Goal: Communication & Community: Answer question/provide support

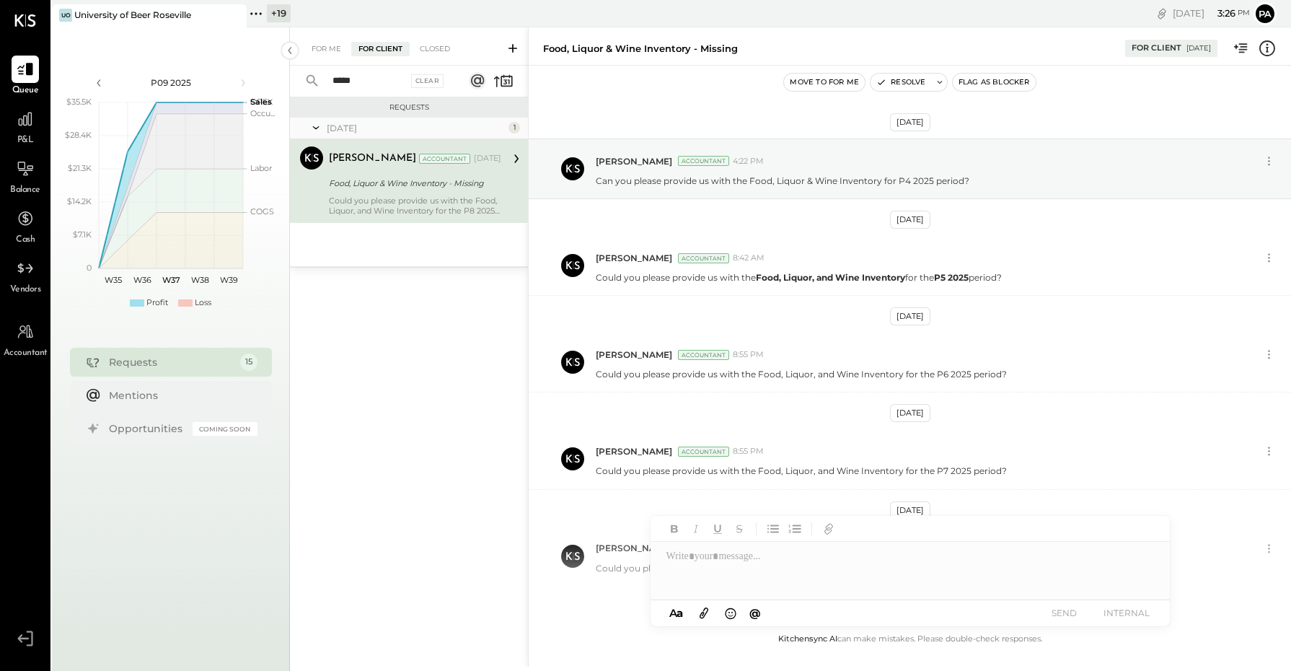
scroll to position [66, 0]
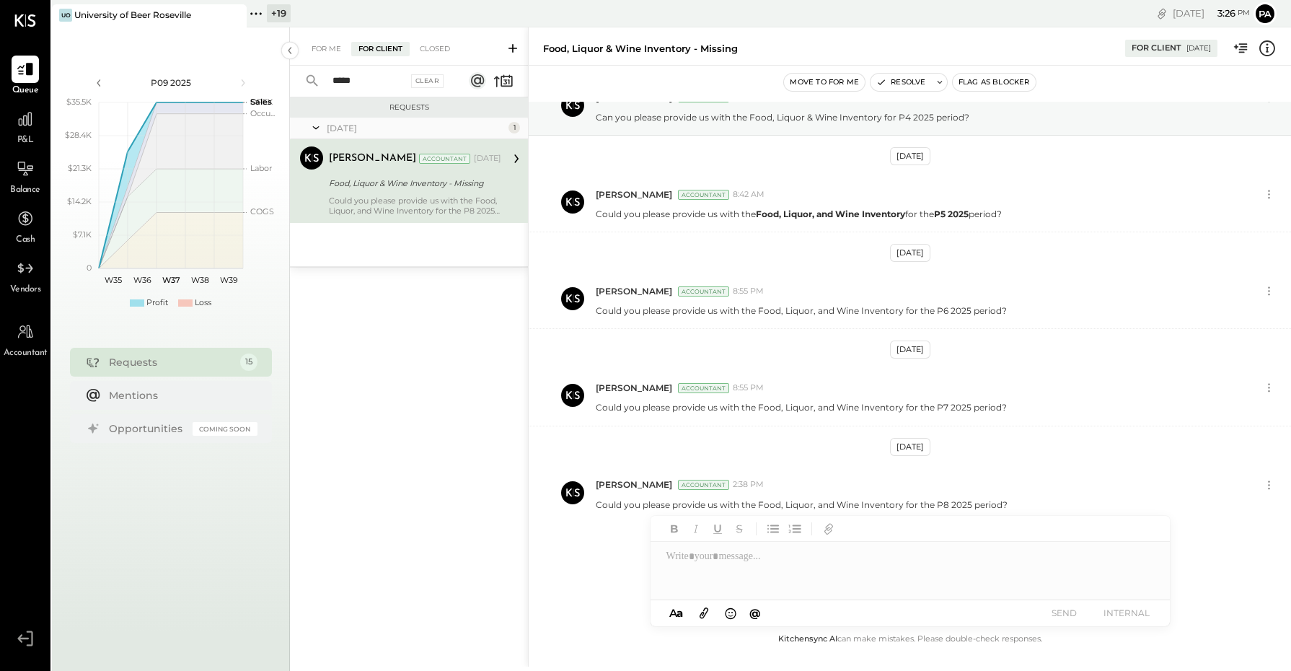
click at [308, 84] on div "***** Clear" at bounding box center [379, 81] width 179 height 31
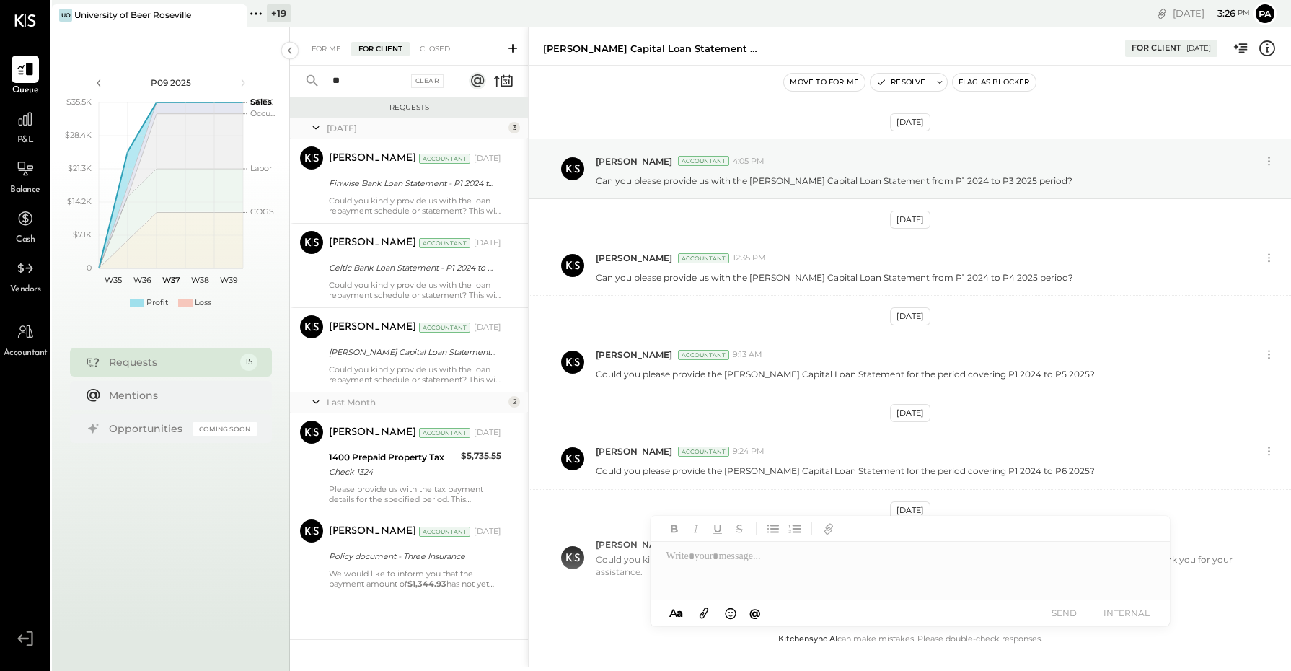
scroll to position [69, 0]
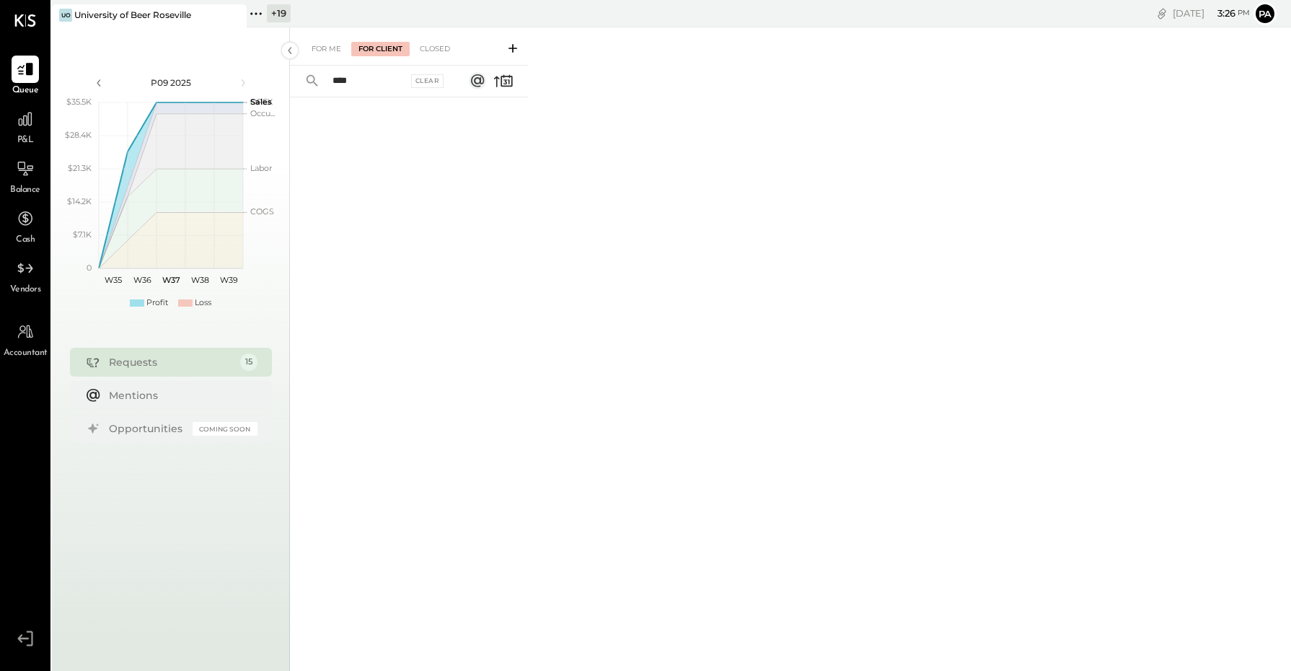
type input "***"
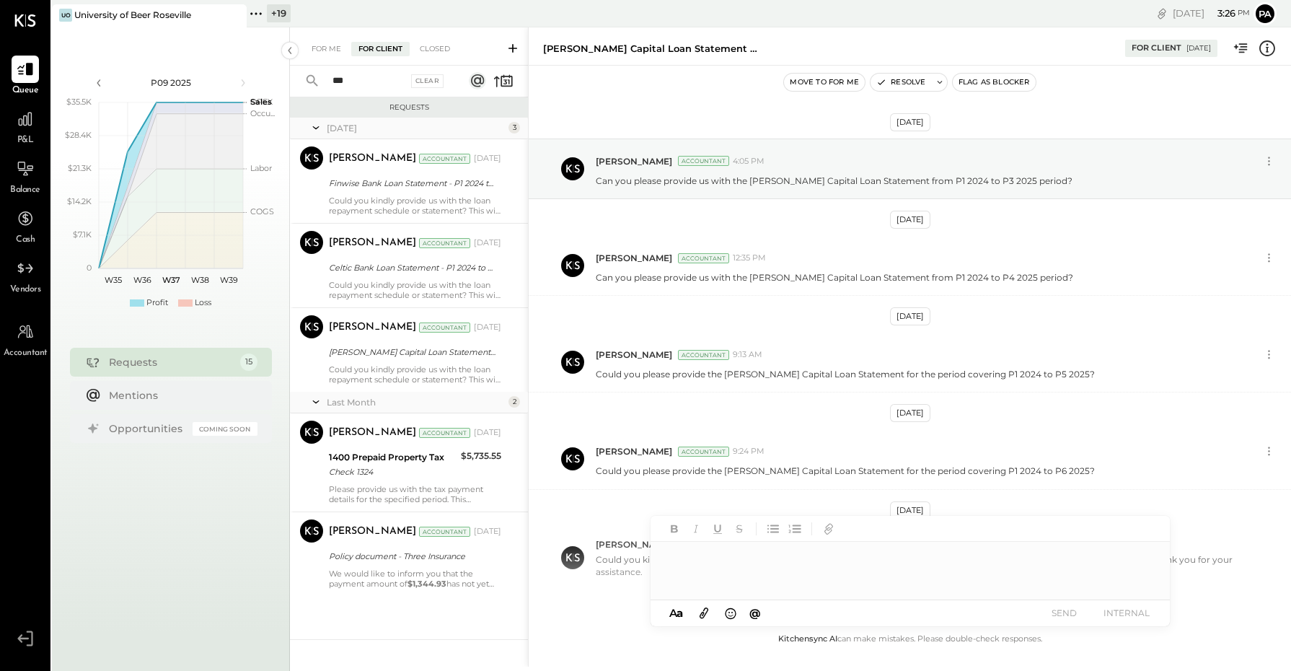
scroll to position [69, 0]
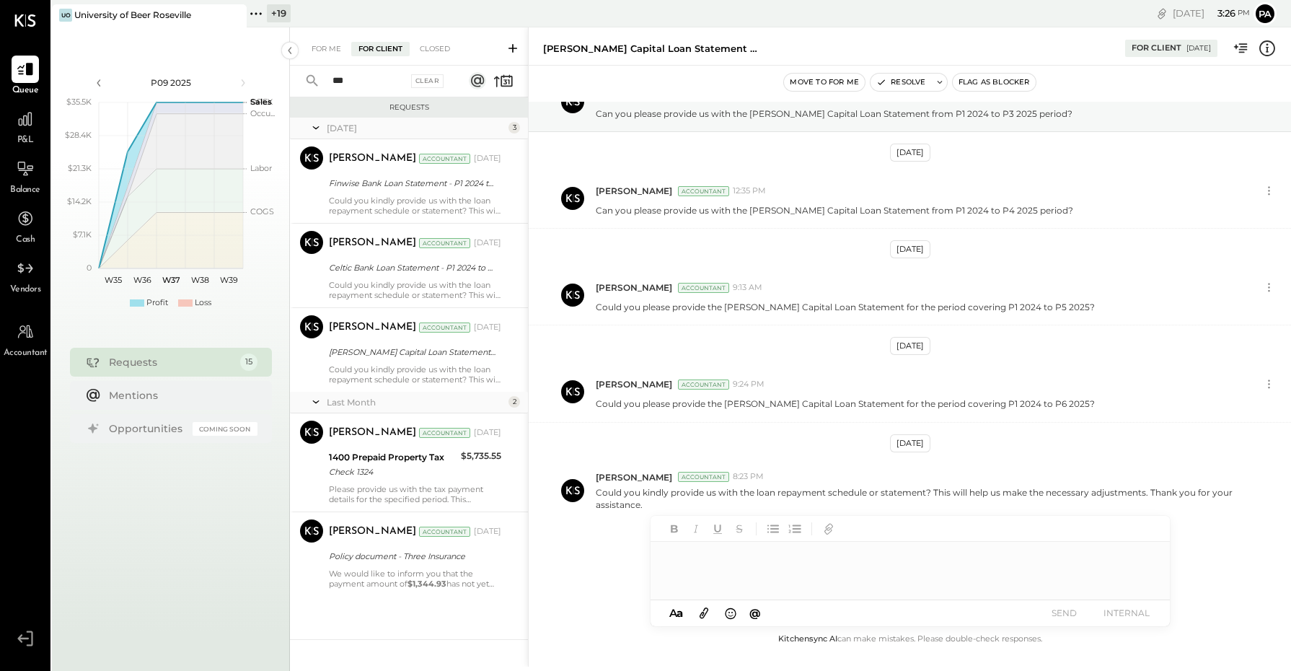
click at [514, 45] on icon at bounding box center [513, 48] width 14 height 14
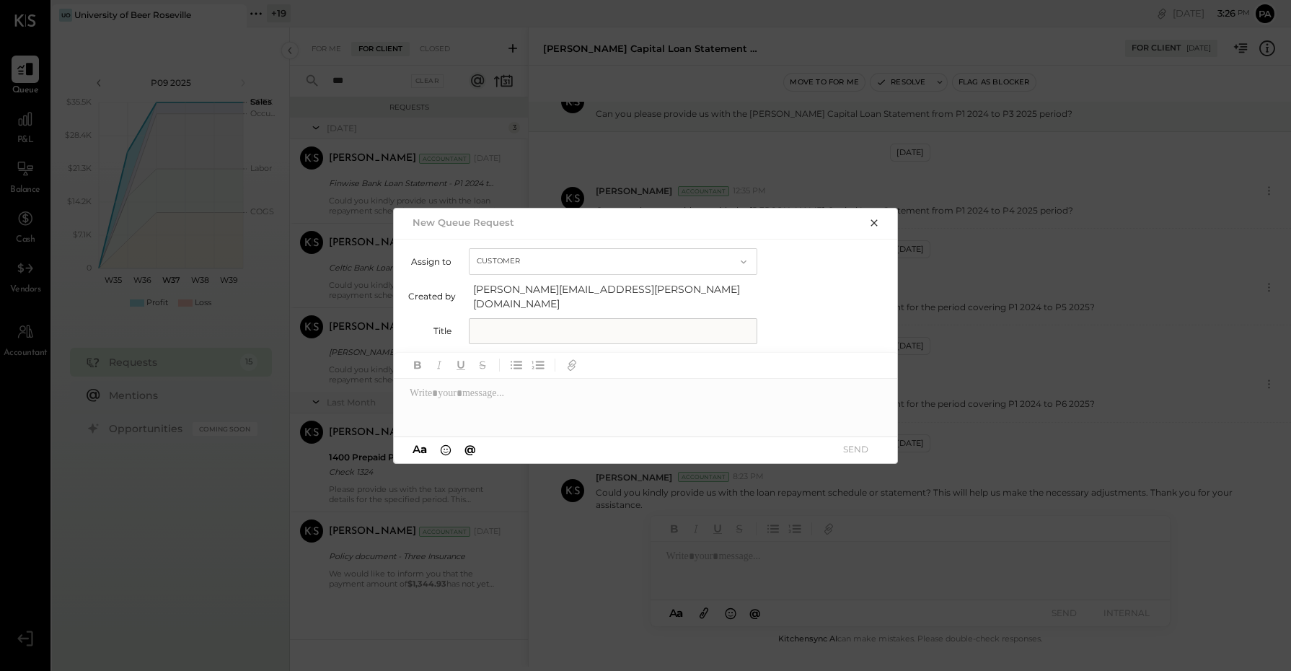
click at [516, 318] on input "text" at bounding box center [613, 331] width 289 height 26
type input "**********"
drag, startPoint x: 520, startPoint y: 381, endPoint x: 519, endPoint y: 390, distance: 9.4
click at [519, 388] on div at bounding box center [646, 408] width 505 height 58
click at [543, 391] on div at bounding box center [646, 408] width 505 height 58
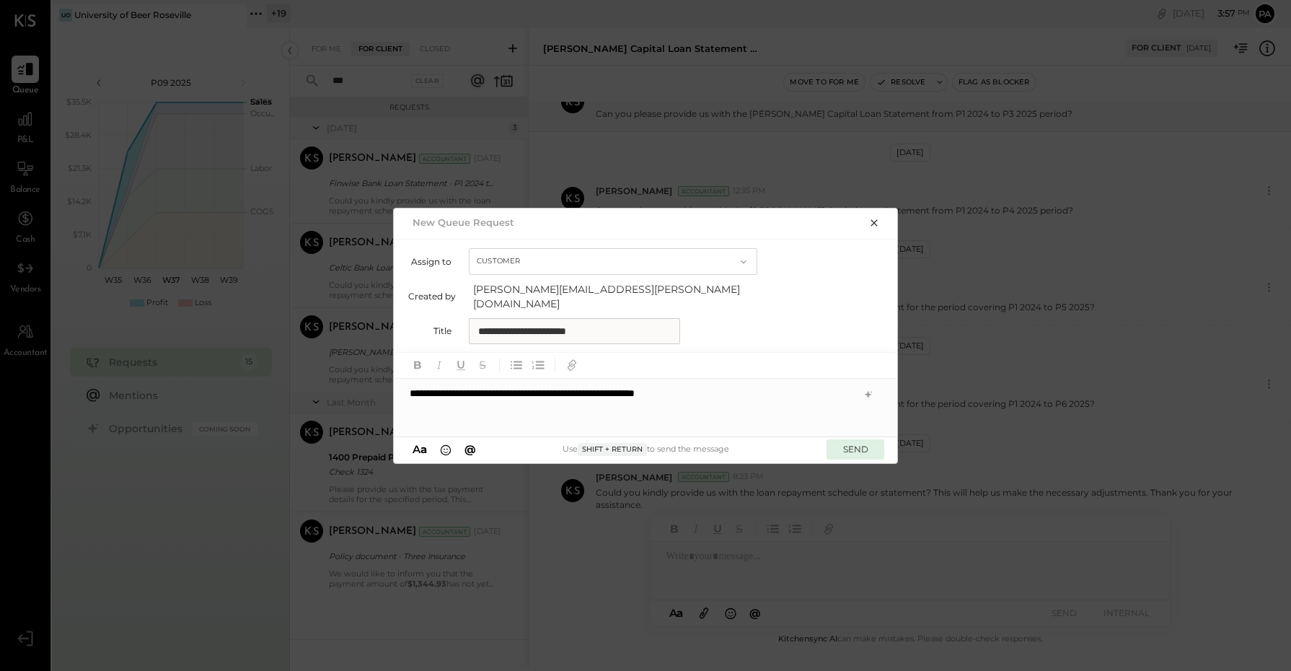
click at [845, 447] on button "SEND" at bounding box center [856, 448] width 58 height 19
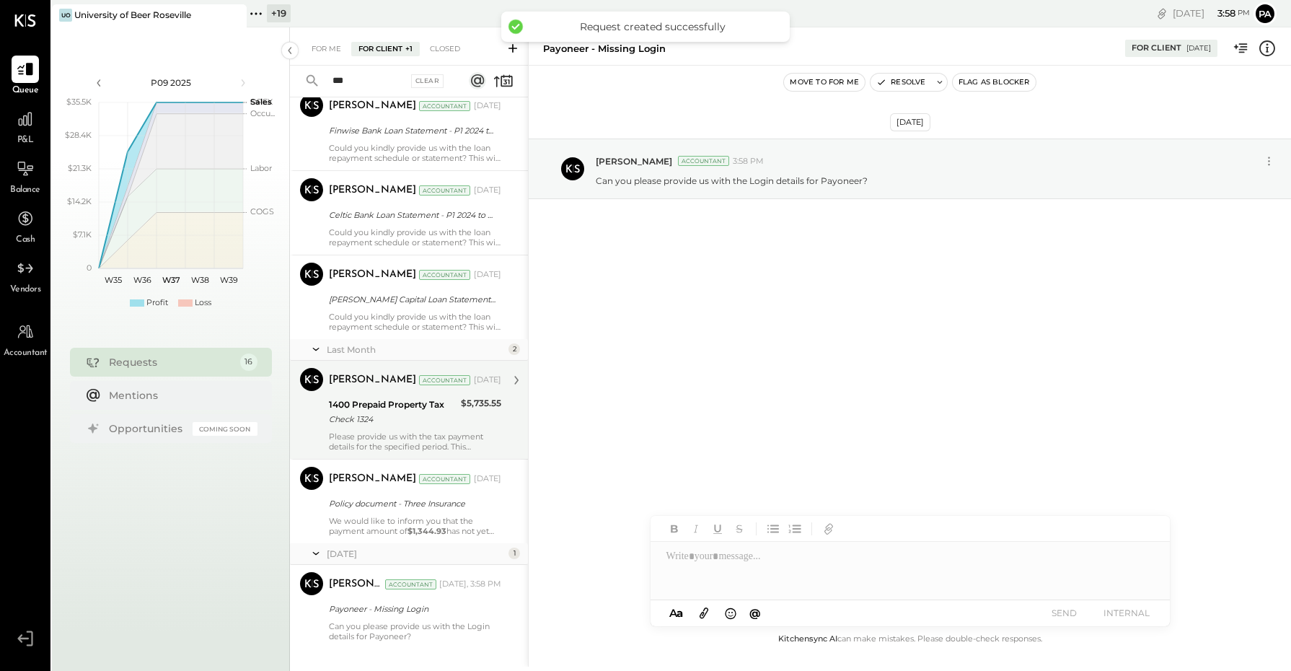
scroll to position [76, 0]
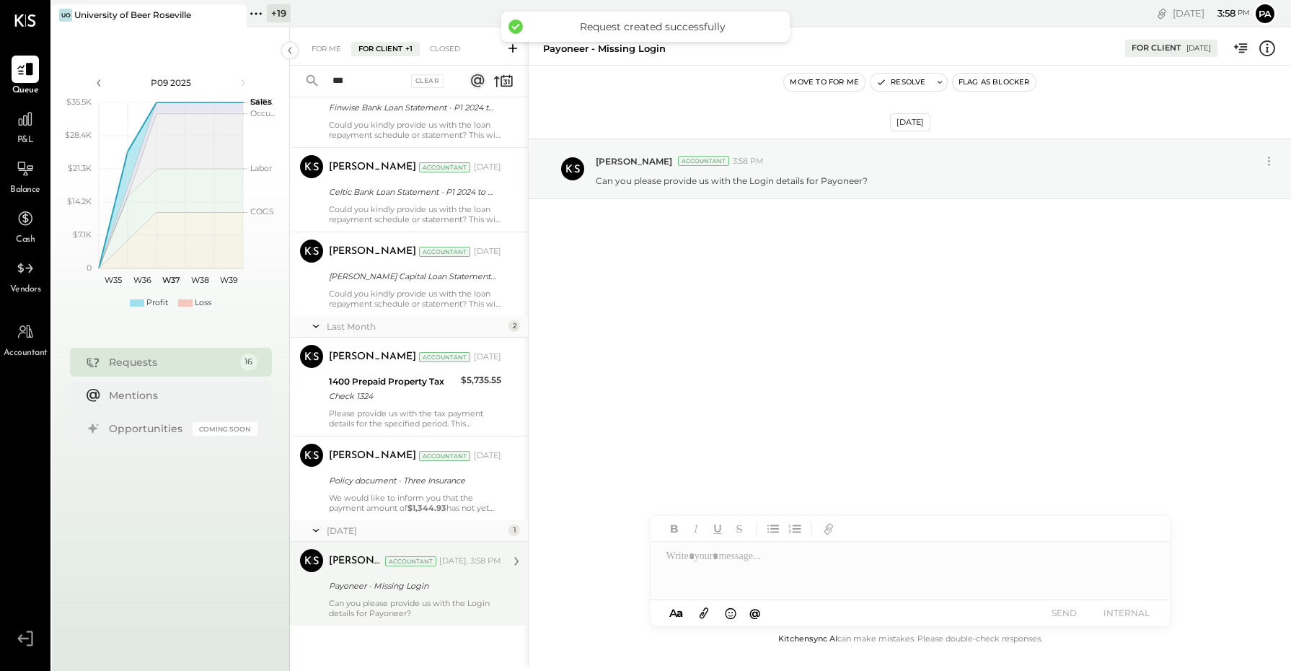
click at [363, 582] on div "Payoneer - Missing Login" at bounding box center [413, 585] width 168 height 14
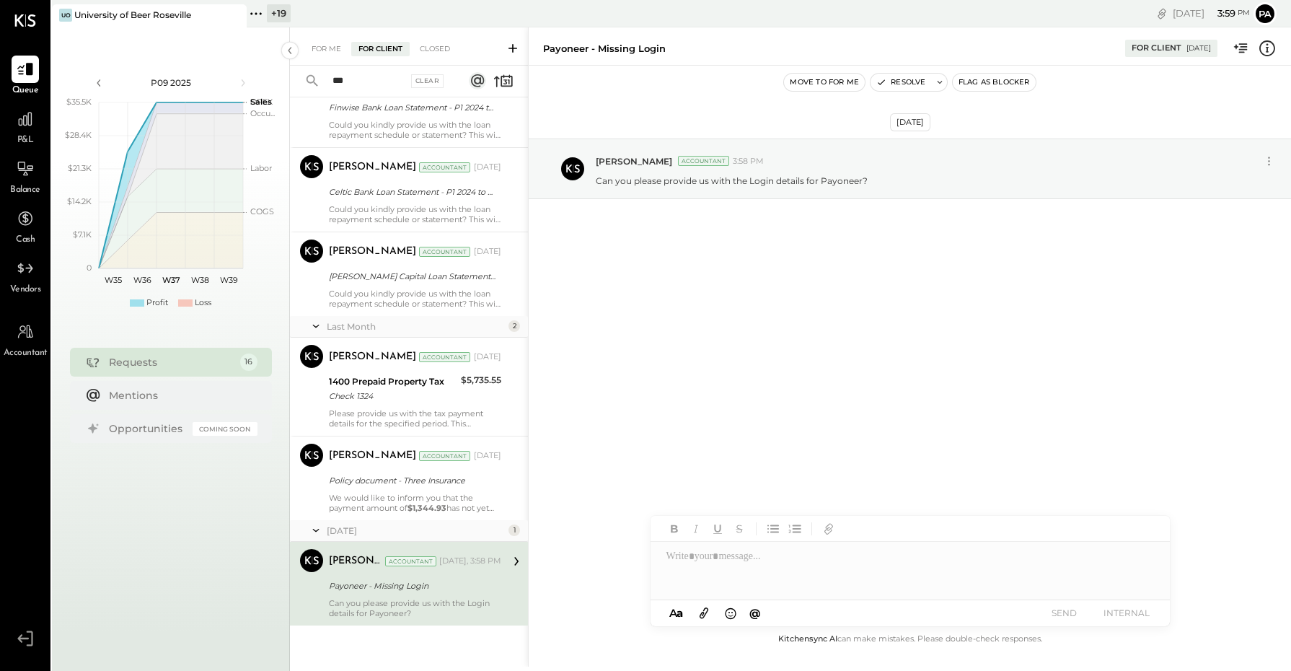
drag, startPoint x: 685, startPoint y: 99, endPoint x: 656, endPoint y: 95, distance: 29.1
click at [685, 99] on div "[DATE] [PERSON_NAME] Accountant 3:58 PM Can you please provide us with the Logi…" at bounding box center [910, 348] width 762 height 565
click at [386, 48] on div "For Client" at bounding box center [380, 49] width 58 height 14
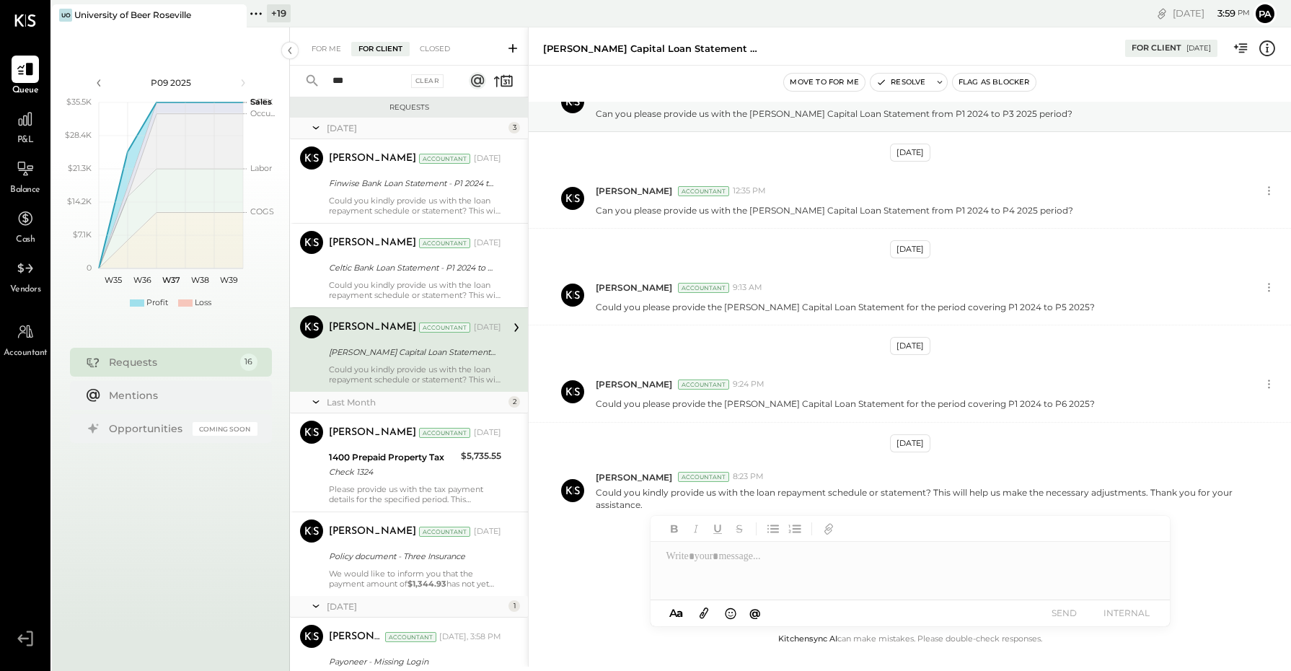
drag, startPoint x: 361, startPoint y: 88, endPoint x: 289, endPoint y: 76, distance: 73.8
click at [289, 76] on div "P09 2025 polygon, polyline { transition: fill-opacity 0.1s, stroke-opacity 0.1s…" at bounding box center [671, 362] width 1239 height 671
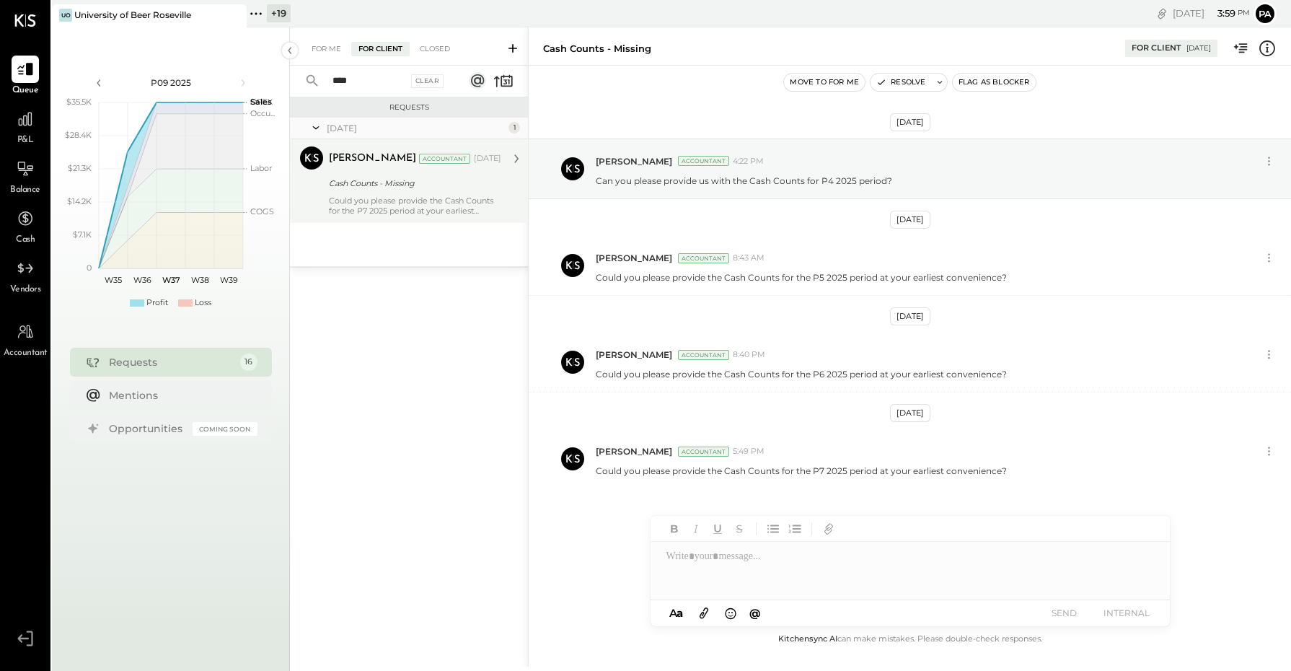
type input "****"
click at [343, 190] on div "Cash Counts - Missing" at bounding box center [413, 183] width 168 height 14
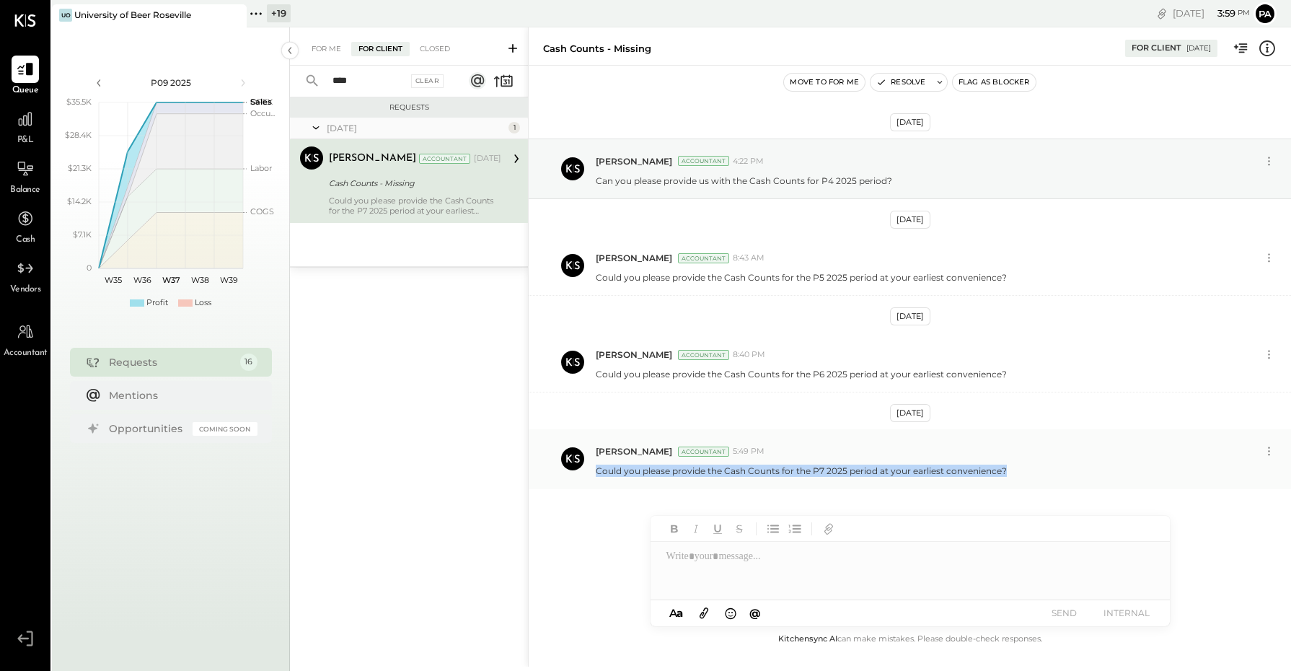
drag, startPoint x: 593, startPoint y: 470, endPoint x: 1015, endPoint y: 489, distance: 422.4
click at [1015, 488] on div "[PERSON_NAME] Accountant 5:49 PM Could you please provide the Cash Counts for t…" at bounding box center [910, 458] width 762 height 59
copy p "Could you please provide the Cash Counts for the P7 2025 period at your earlies…"
click at [801, 579] on div at bounding box center [910, 571] width 519 height 58
paste div
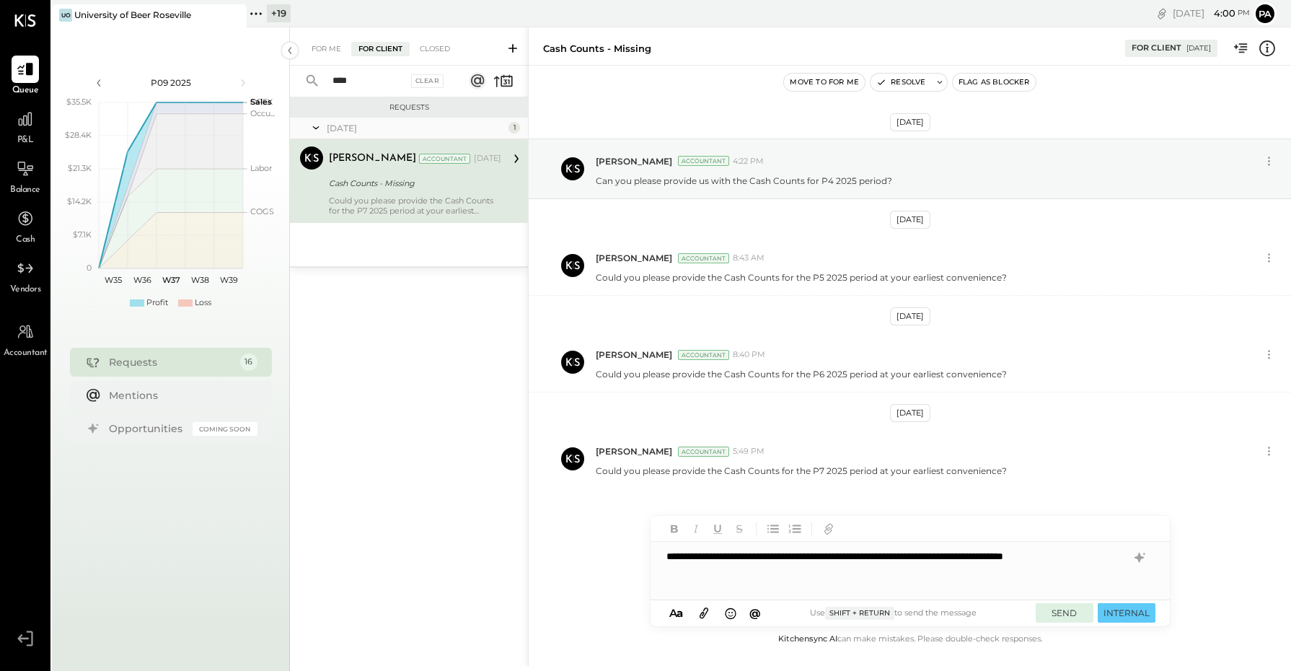
click at [1075, 608] on button "SEND" at bounding box center [1065, 612] width 58 height 19
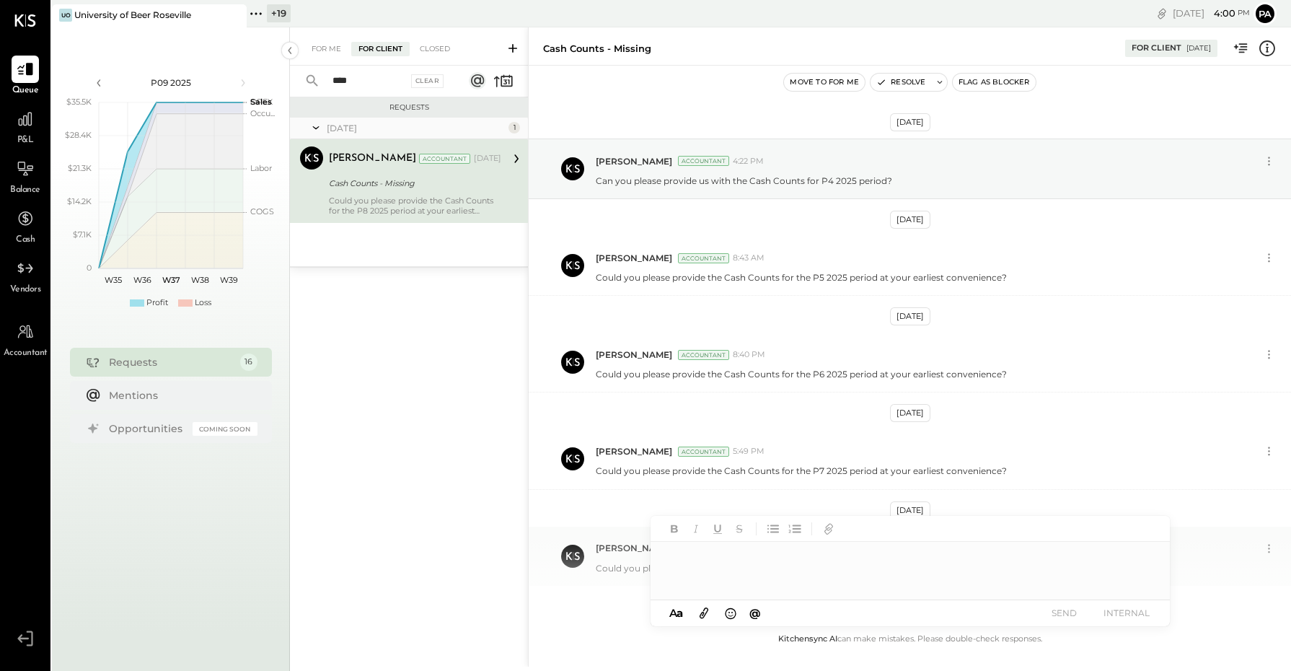
scroll to position [66, 0]
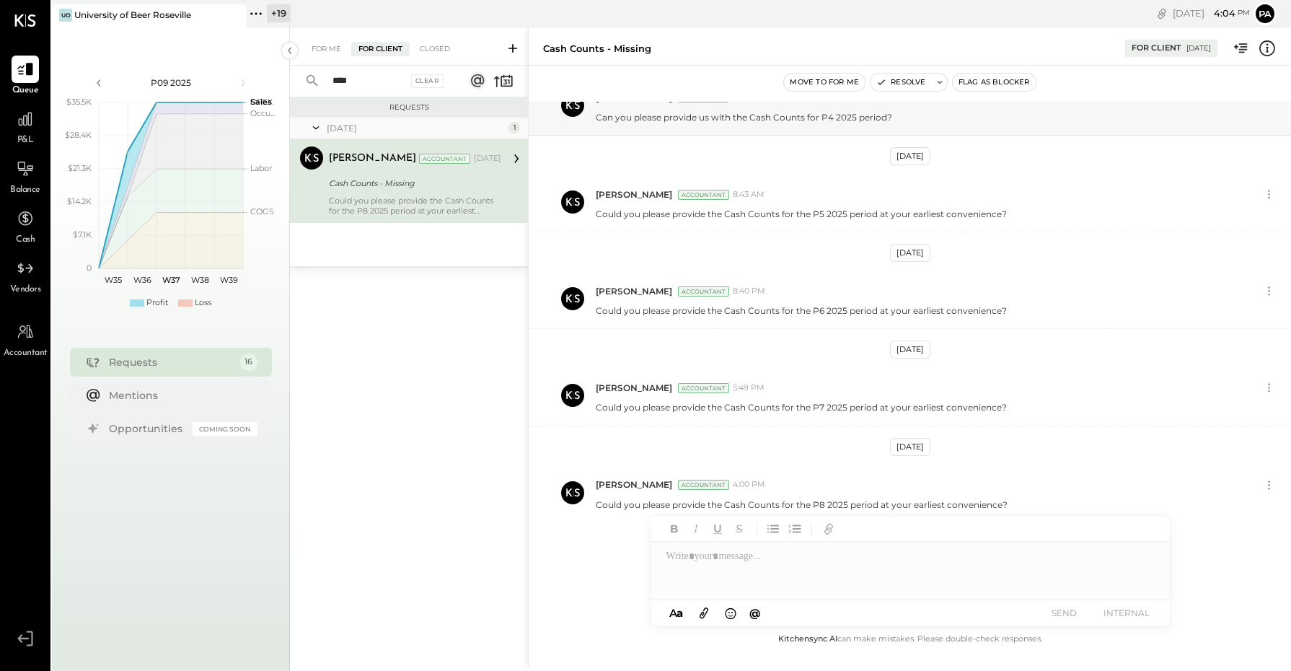
drag, startPoint x: 359, startPoint y: 77, endPoint x: 312, endPoint y: 79, distance: 46.9
click at [312, 79] on div "**** Clear" at bounding box center [379, 81] width 179 height 31
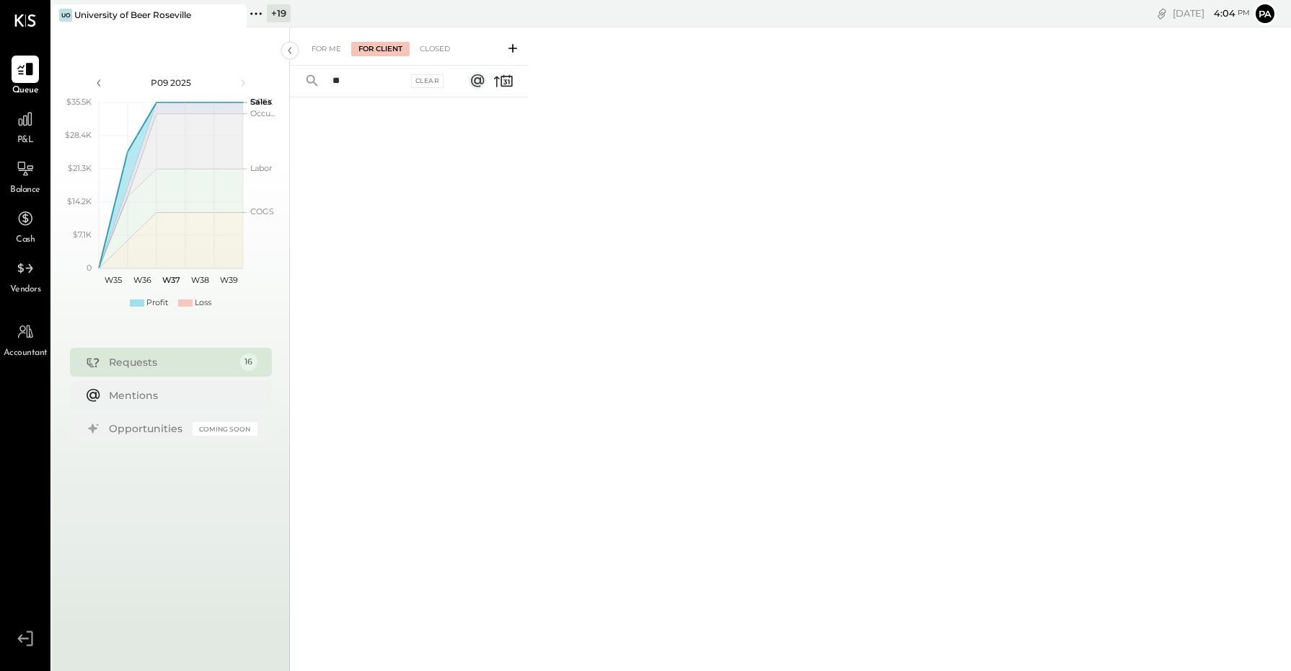
type input "**"
click at [516, 47] on icon at bounding box center [513, 48] width 14 height 14
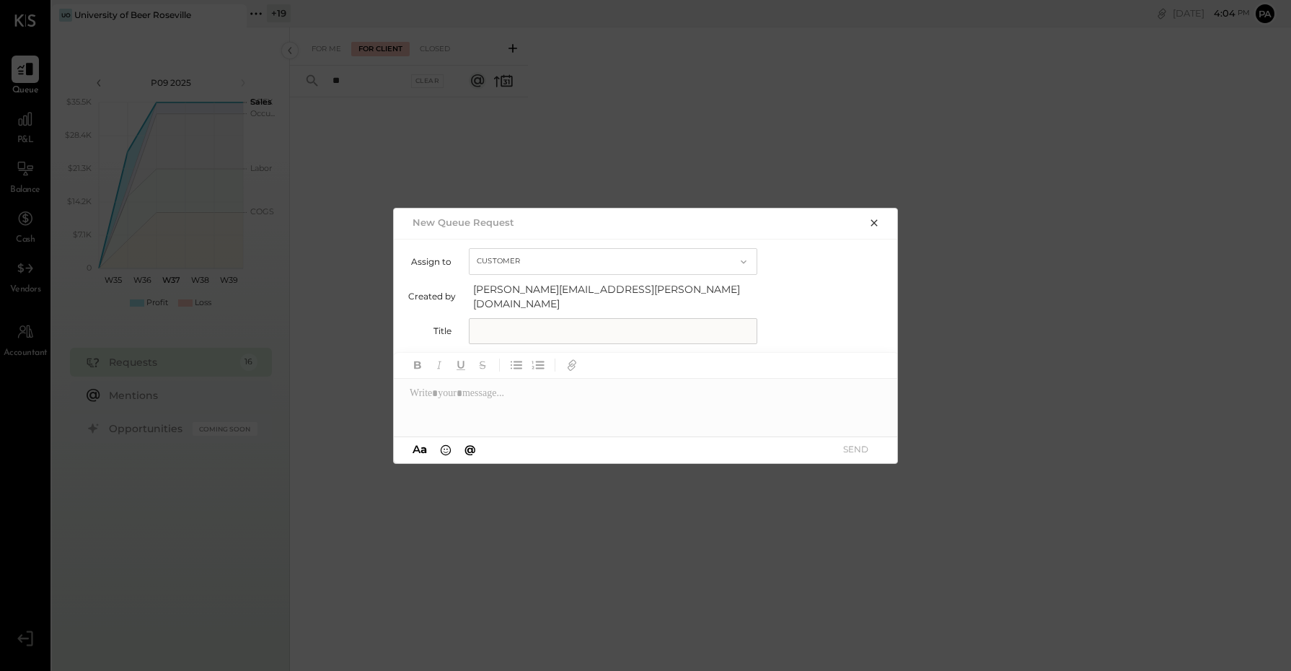
click at [527, 322] on input "text" at bounding box center [613, 331] width 289 height 26
type input "**********"
click at [556, 406] on div at bounding box center [646, 408] width 505 height 58
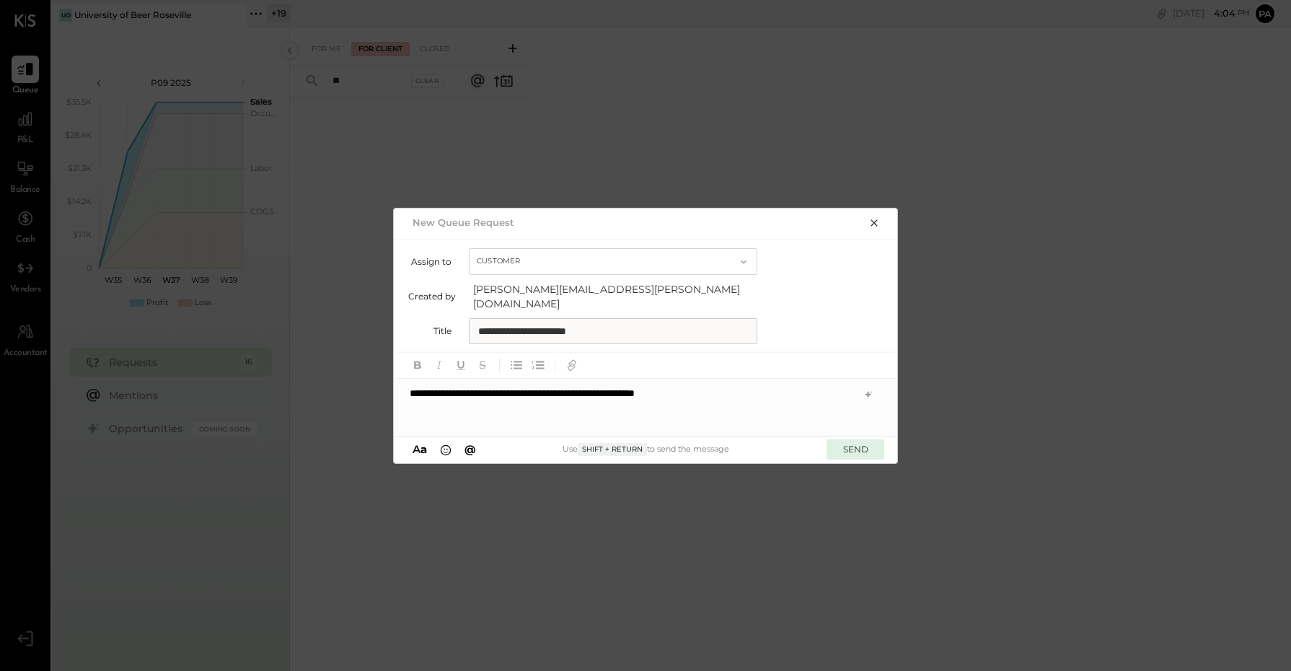
click at [855, 441] on button "SEND" at bounding box center [856, 448] width 58 height 19
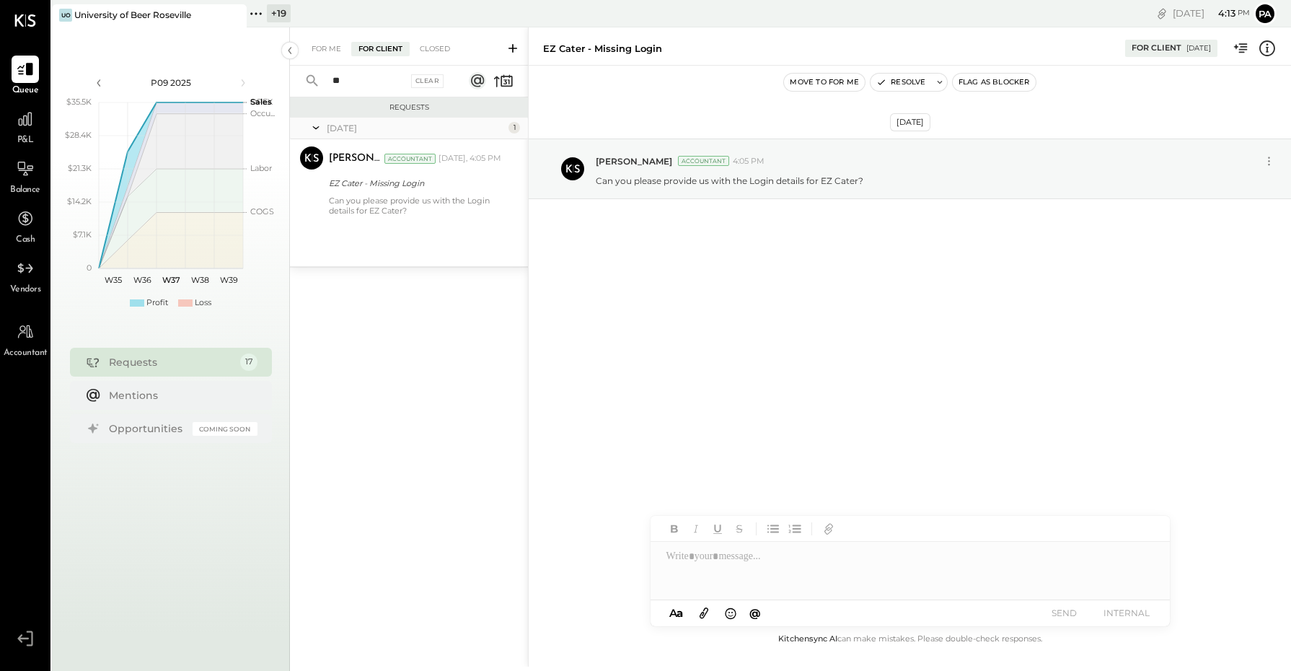
click at [319, 82] on div "** Clear" at bounding box center [379, 81] width 179 height 31
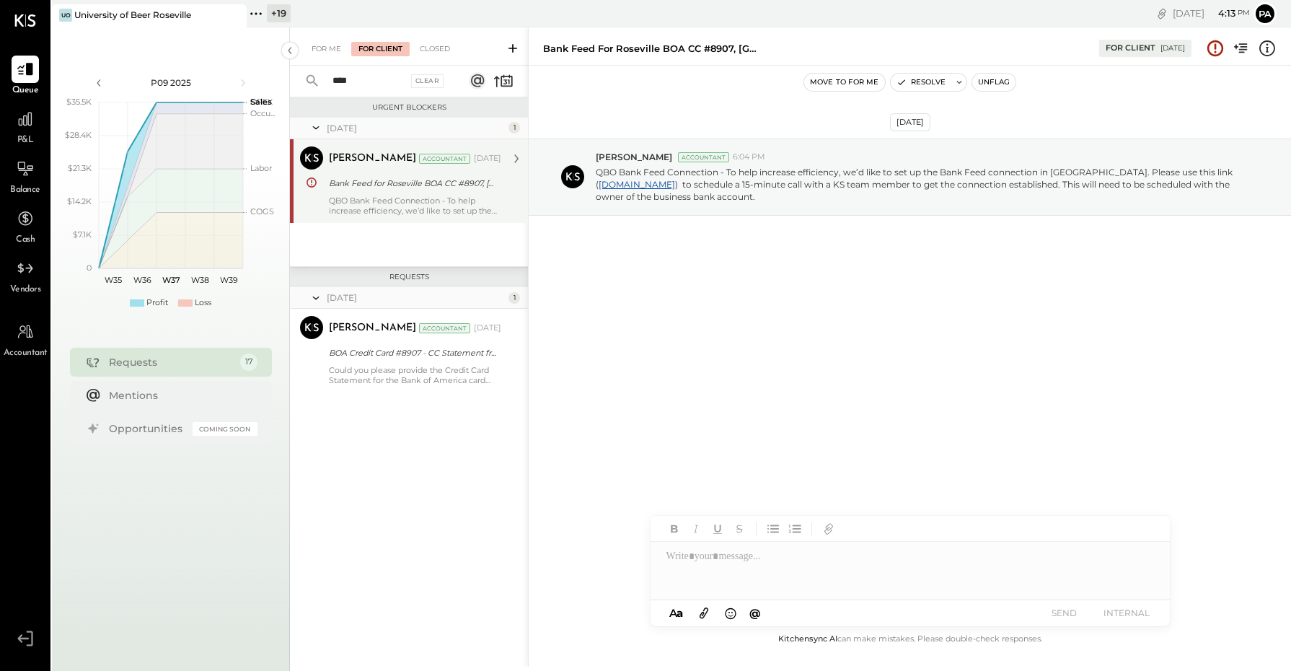
type input "****"
click at [402, 184] on div "Bank Feed for Roseville BOA CC #8907, [GEOGRAPHIC_DATA] BOA Checking # 5734, [G…" at bounding box center [413, 183] width 168 height 14
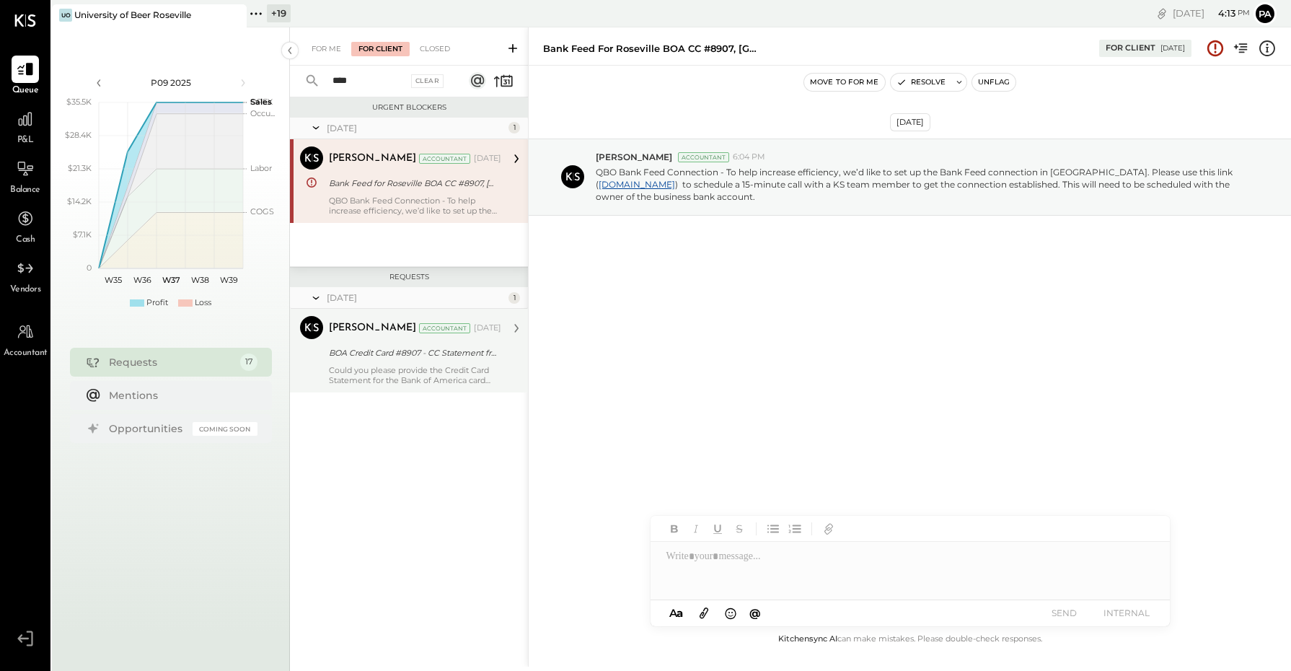
click at [424, 340] on div "[PERSON_NAME] Accountant [DATE]" at bounding box center [415, 328] width 172 height 25
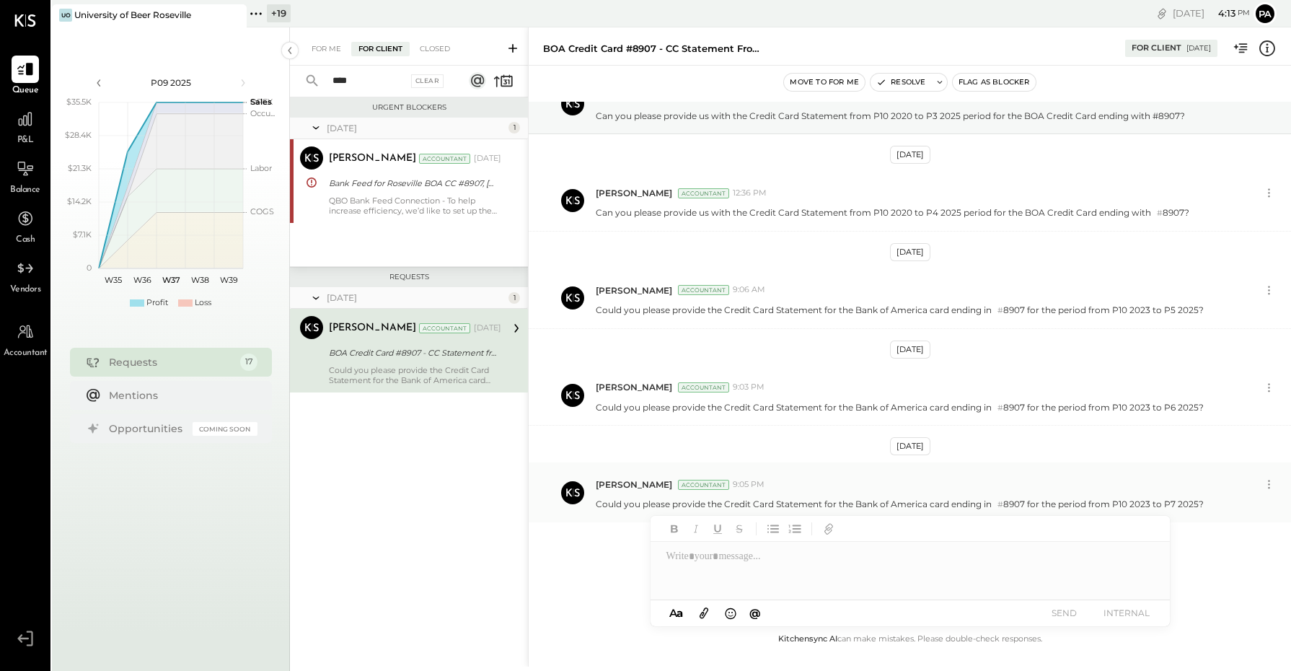
click at [597, 502] on p "Could you please provide the Credit Card Statement for the Bank of America card…" at bounding box center [900, 504] width 608 height 13
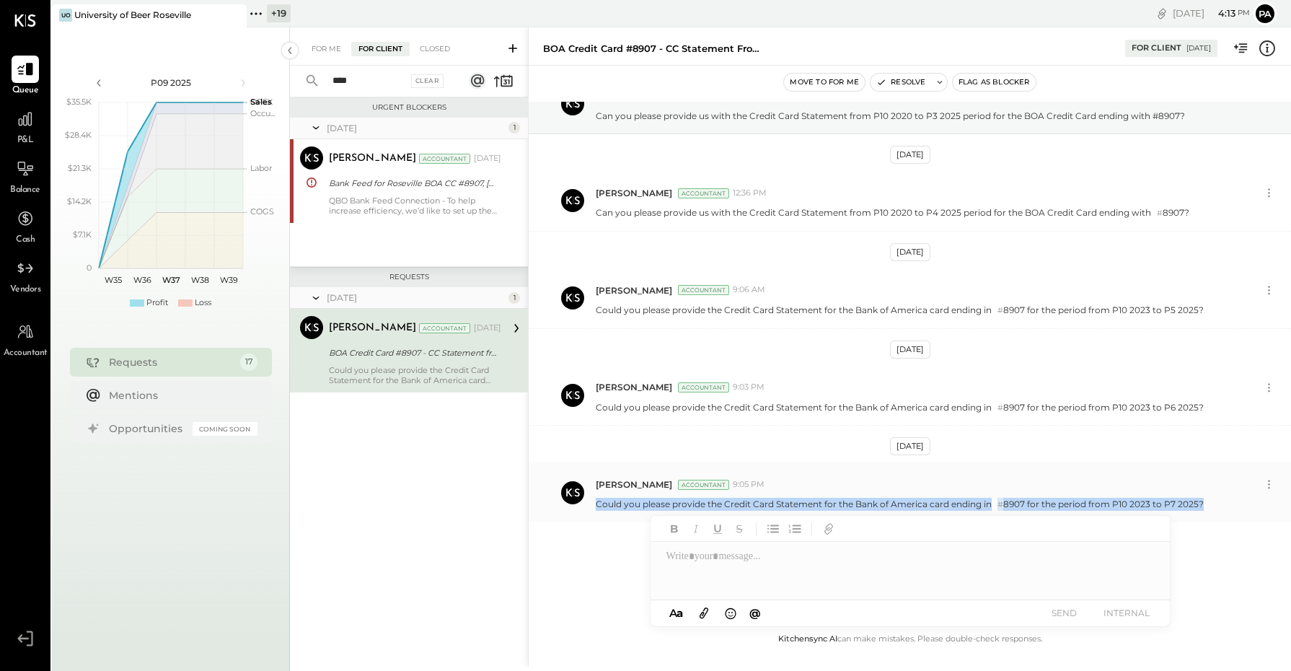
drag, startPoint x: 595, startPoint y: 503, endPoint x: 1212, endPoint y: 507, distance: 617.4
click at [1212, 507] on div "Could you please provide the Credit Card Statement for the Bank of America card…" at bounding box center [938, 503] width 684 height 16
copy p "Could you please provide the Credit Card Statement for the Bank of America card…"
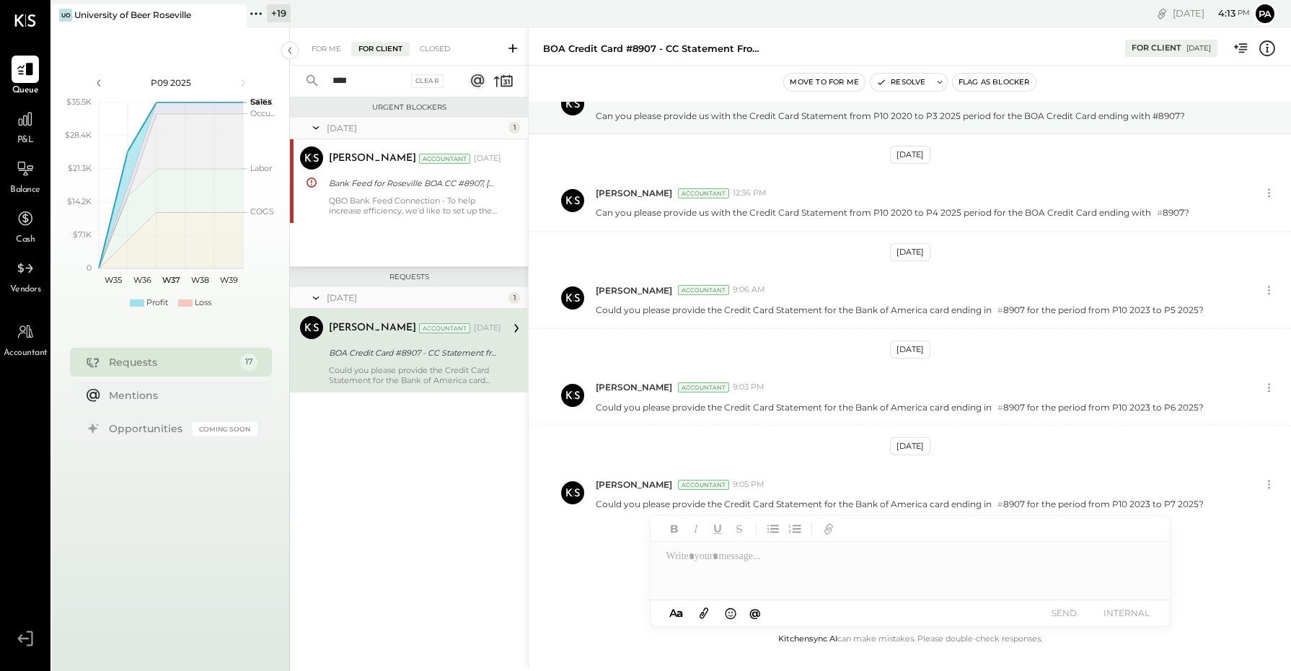
click at [697, 561] on div at bounding box center [910, 571] width 519 height 58
paste div
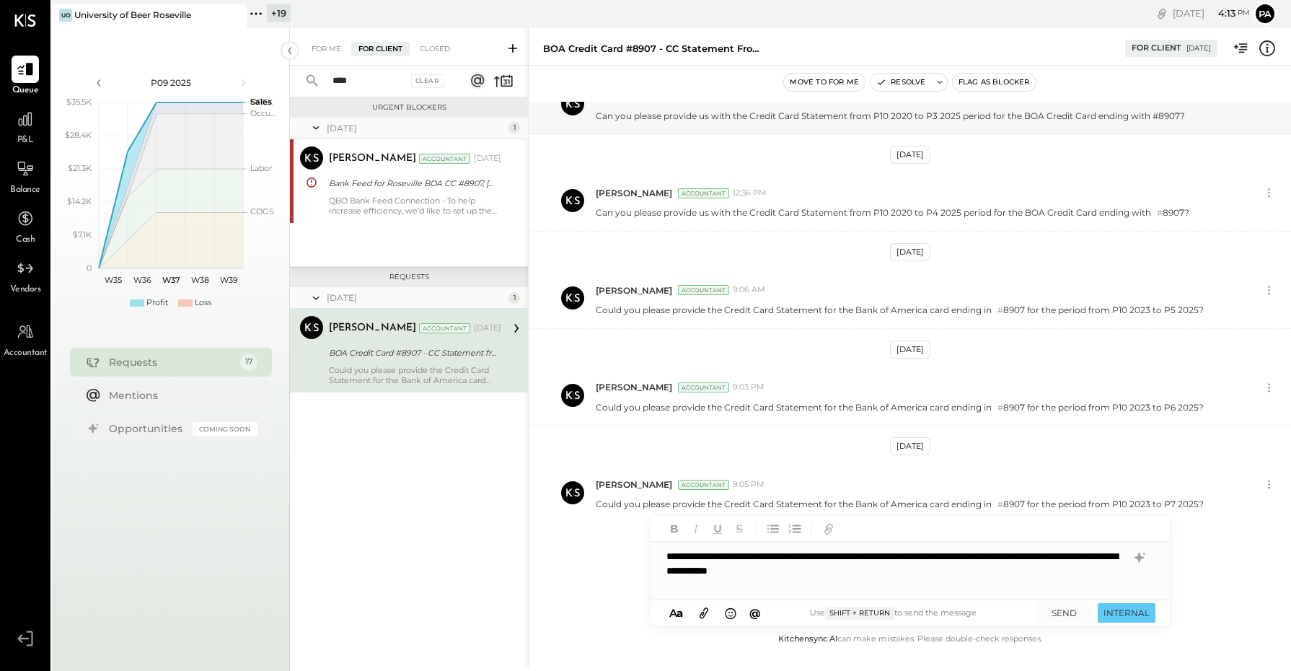
click at [1066, 624] on div "A a @ Use Shift + Return to send the message SEND INTERNAL" at bounding box center [910, 613] width 519 height 26
click at [1064, 615] on button "SEND" at bounding box center [1065, 612] width 58 height 19
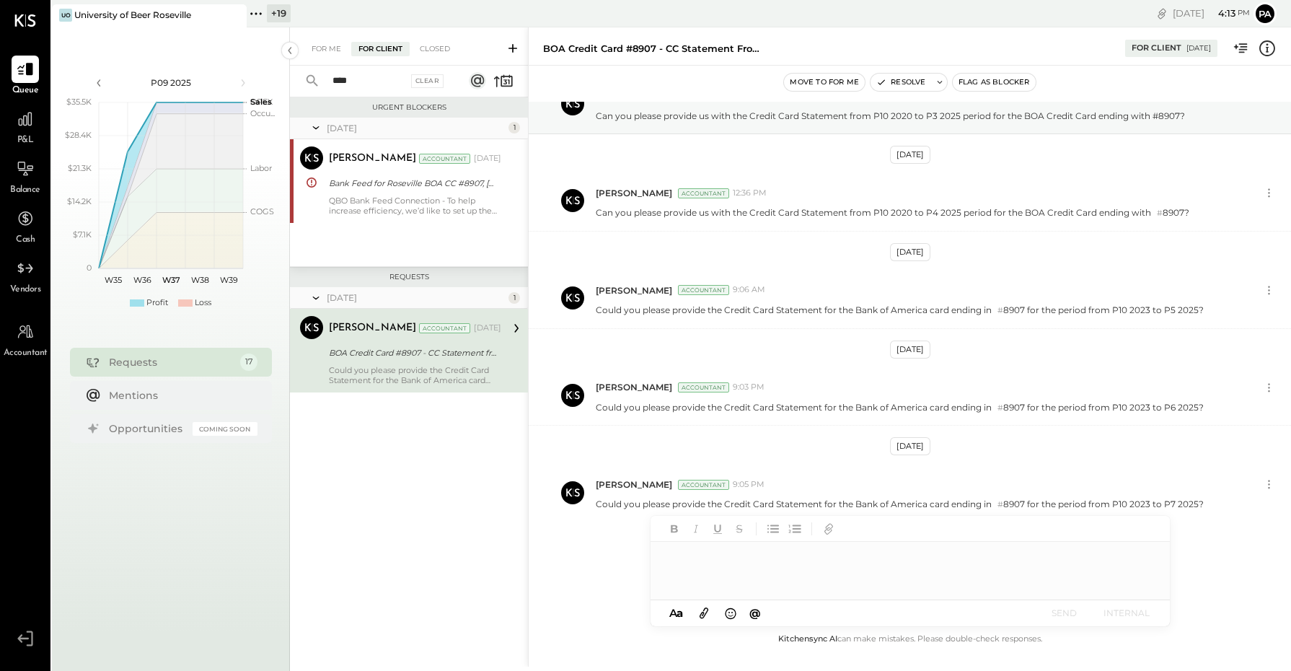
scroll to position [163, 0]
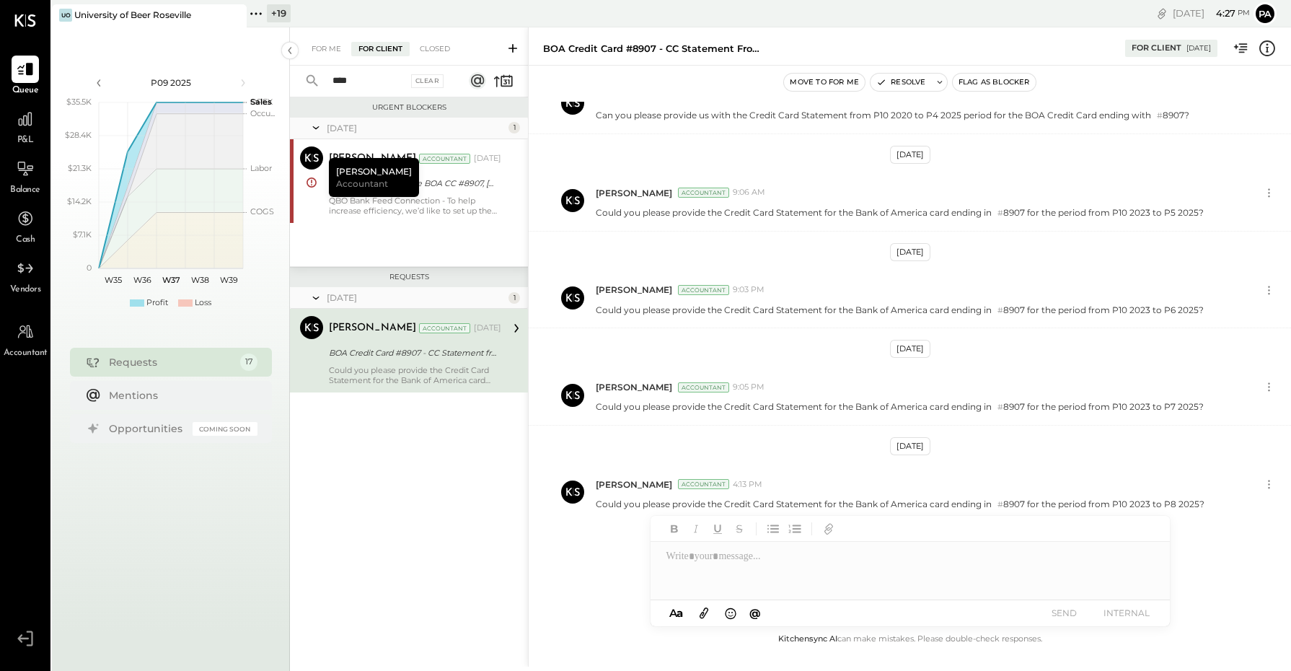
drag, startPoint x: 369, startPoint y: 80, endPoint x: 291, endPoint y: 77, distance: 78.0
click at [291, 77] on div "**** Clear" at bounding box center [379, 81] width 179 height 31
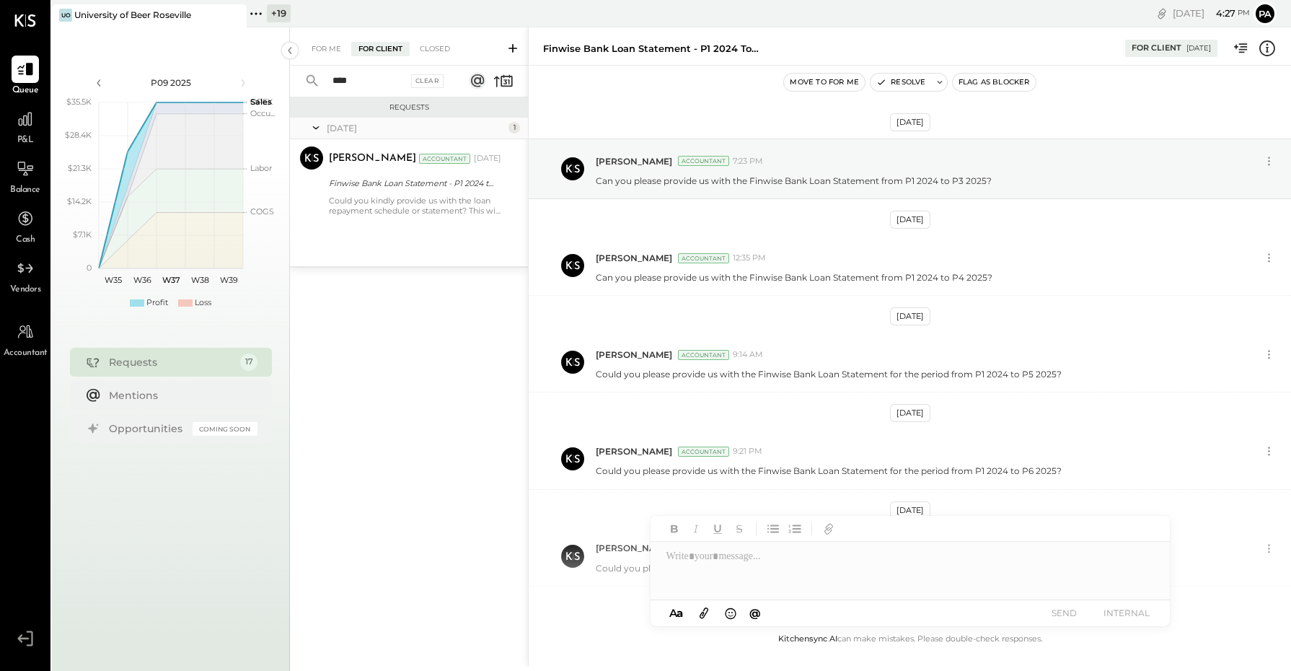
scroll to position [167, 0]
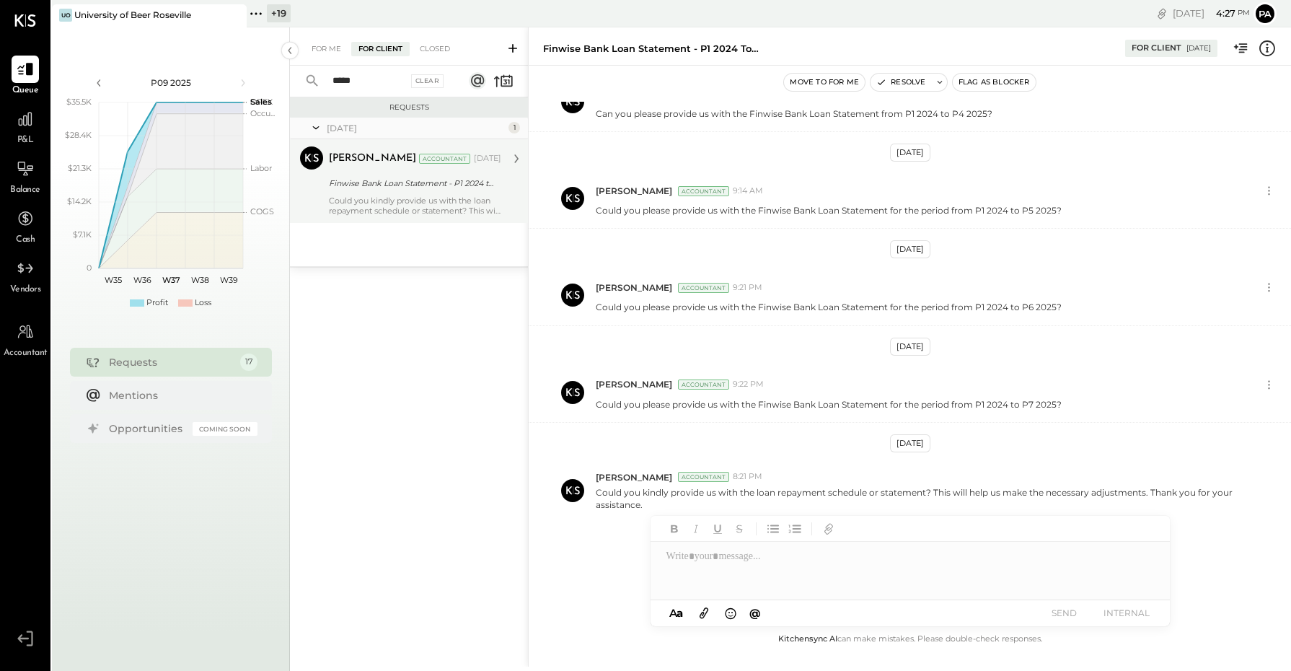
click at [402, 200] on div "Could you kindly provide us with the loan repayment schedule or statement? This…" at bounding box center [415, 205] width 172 height 20
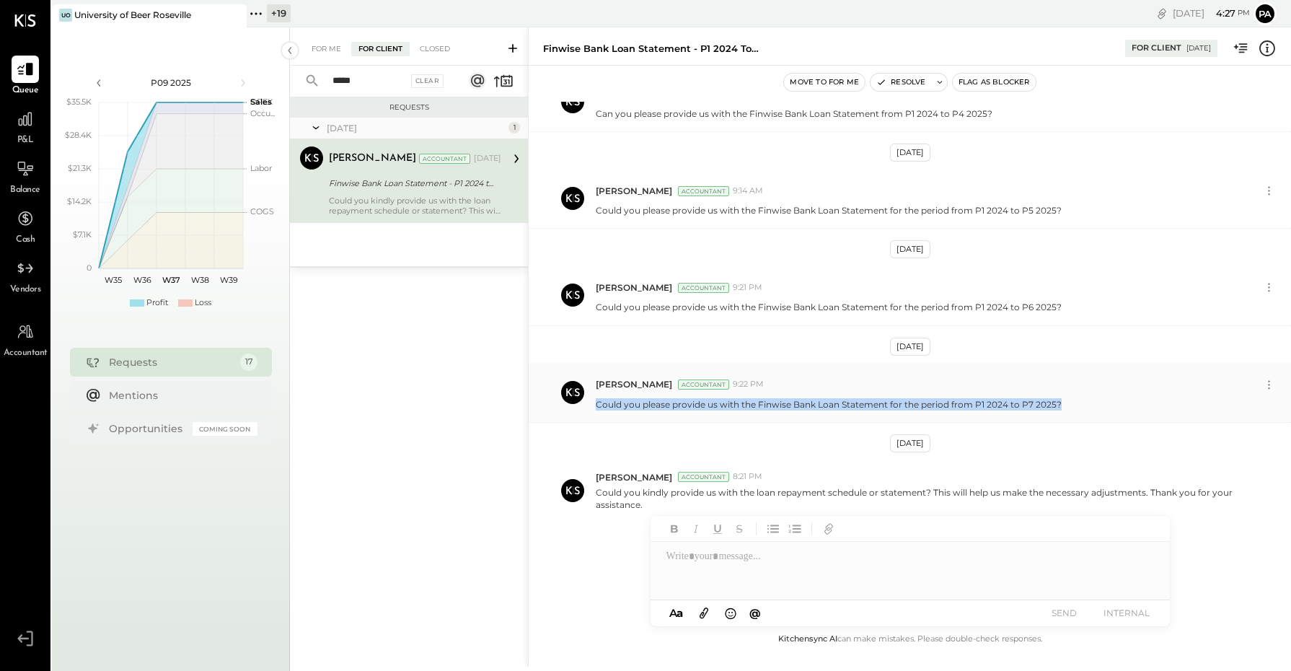
drag, startPoint x: 592, startPoint y: 401, endPoint x: 1080, endPoint y: 417, distance: 487.9
click at [1080, 417] on div "[PERSON_NAME] Accountant 9:22 PM Could you please provide us with the Finwise B…" at bounding box center [910, 393] width 762 height 60
copy p "Could you please provide us with the Finwise Bank Loan Statement for the period…"
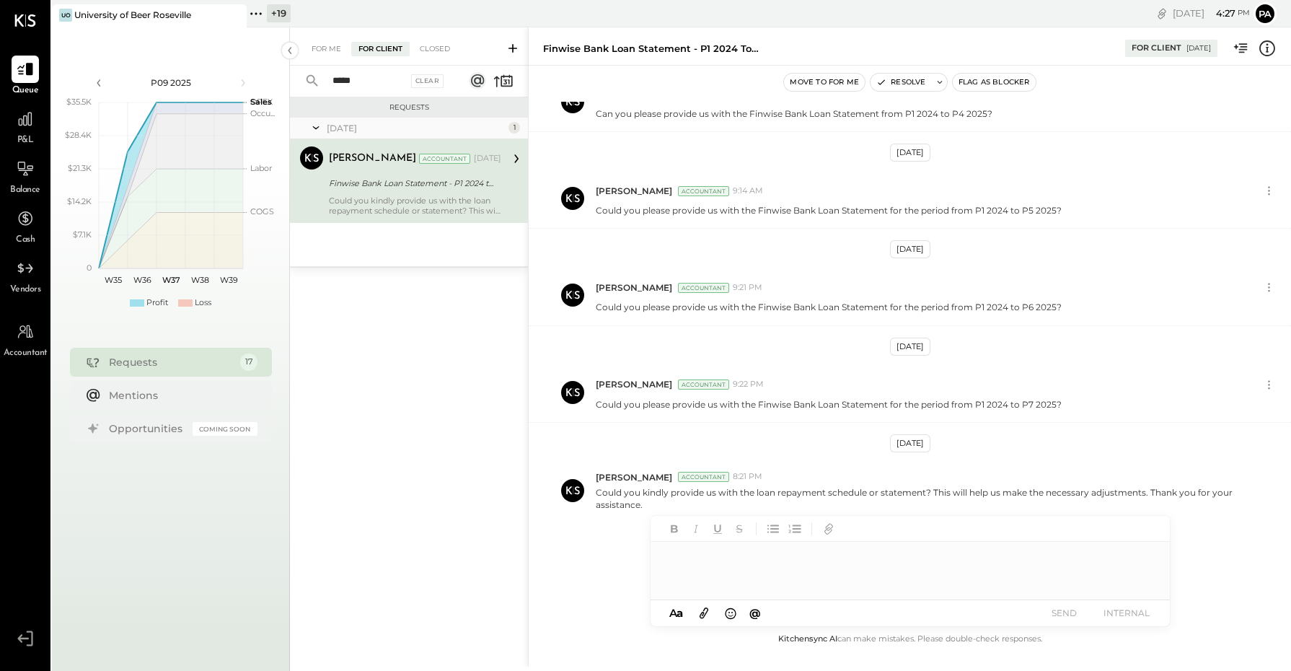
click at [741, 563] on div at bounding box center [910, 571] width 519 height 58
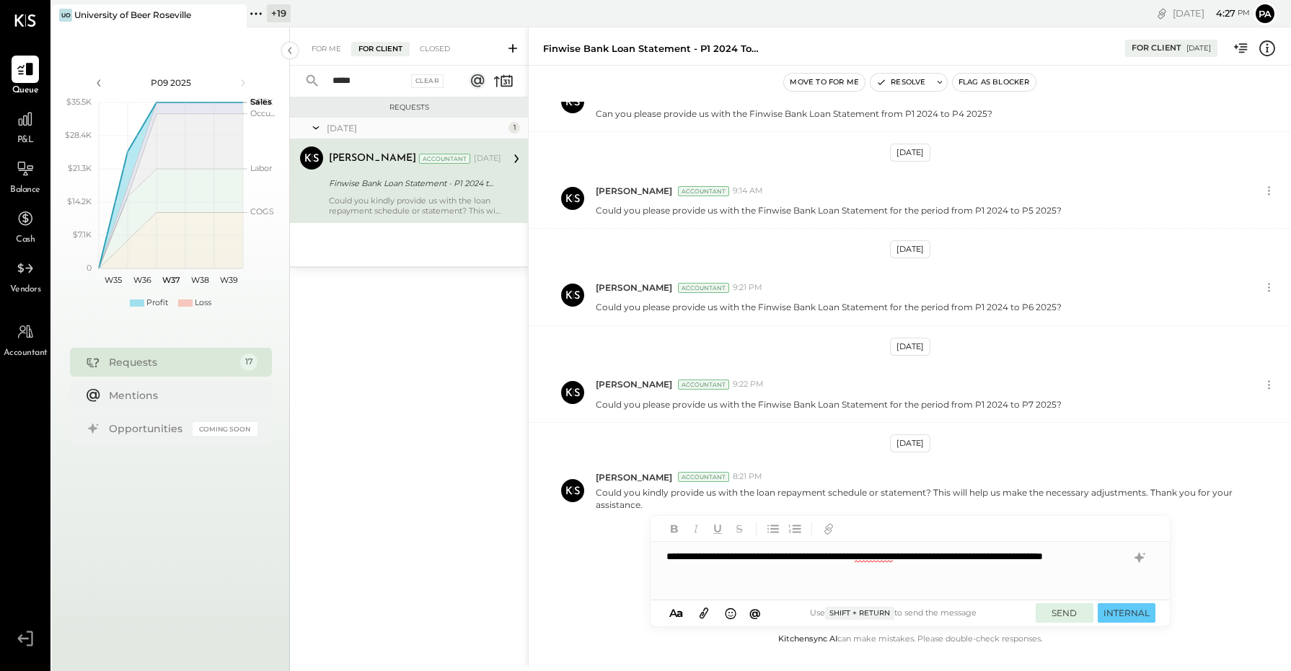
click at [1064, 612] on button "SEND" at bounding box center [1065, 612] width 58 height 19
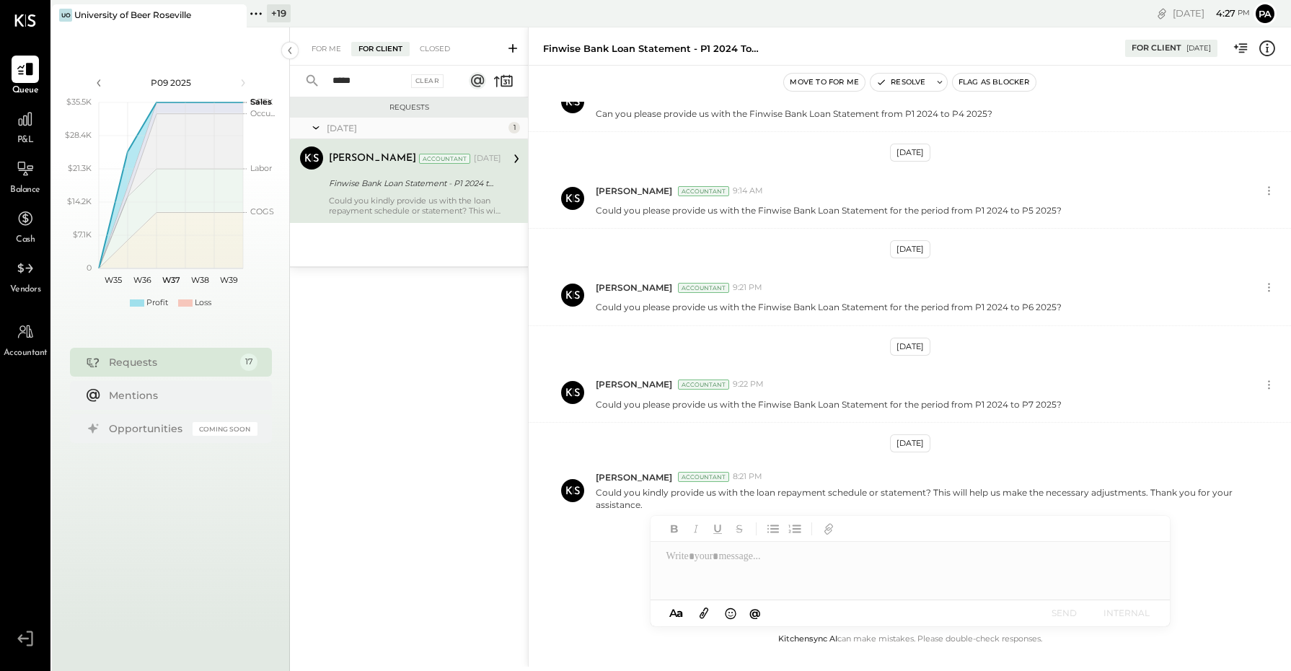
drag, startPoint x: 369, startPoint y: 79, endPoint x: 315, endPoint y: 83, distance: 53.5
click at [315, 83] on div "***** Clear" at bounding box center [379, 81] width 179 height 31
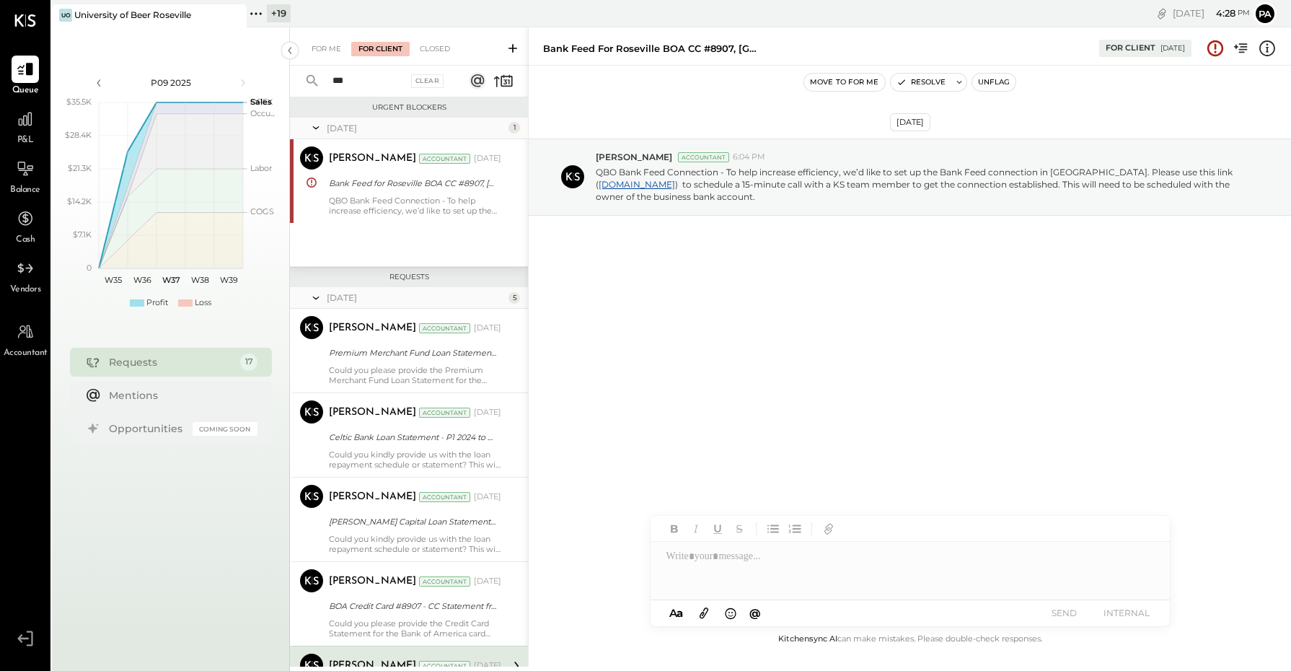
scroll to position [167, 0]
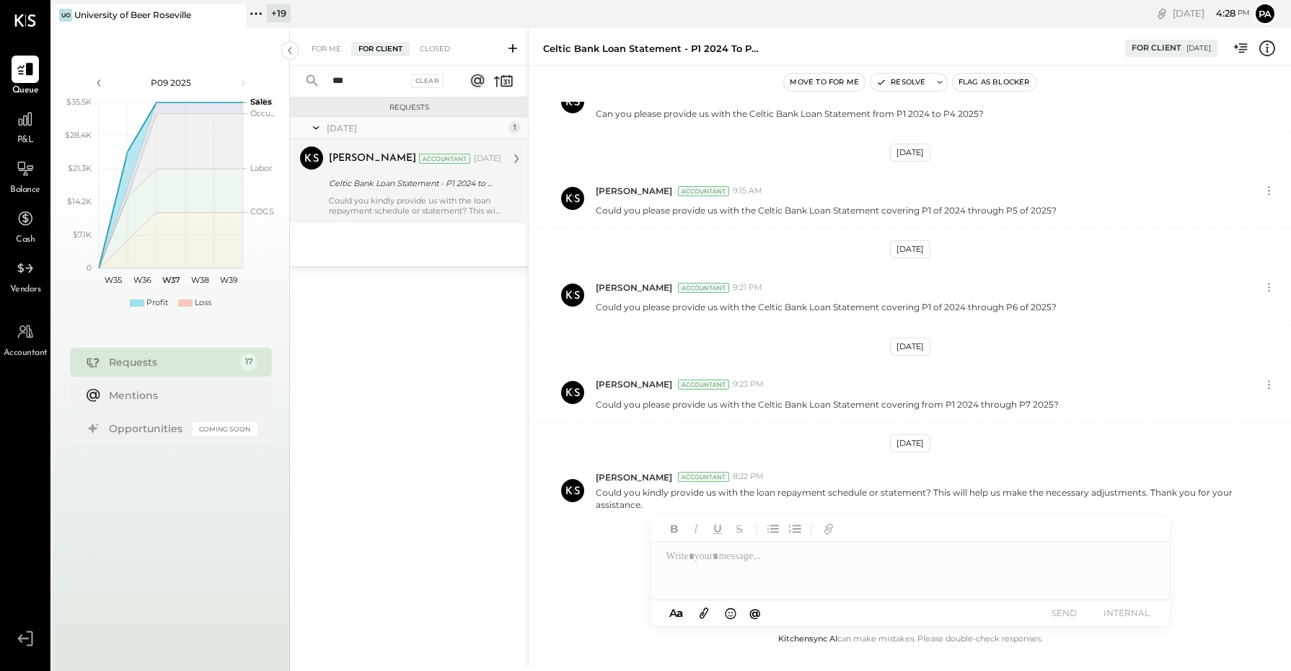
click at [455, 193] on div "[PERSON_NAME] Accountant [DATE] Celtic Bank Loan Statement - P1 2024 to P3 2025…" at bounding box center [415, 180] width 172 height 69
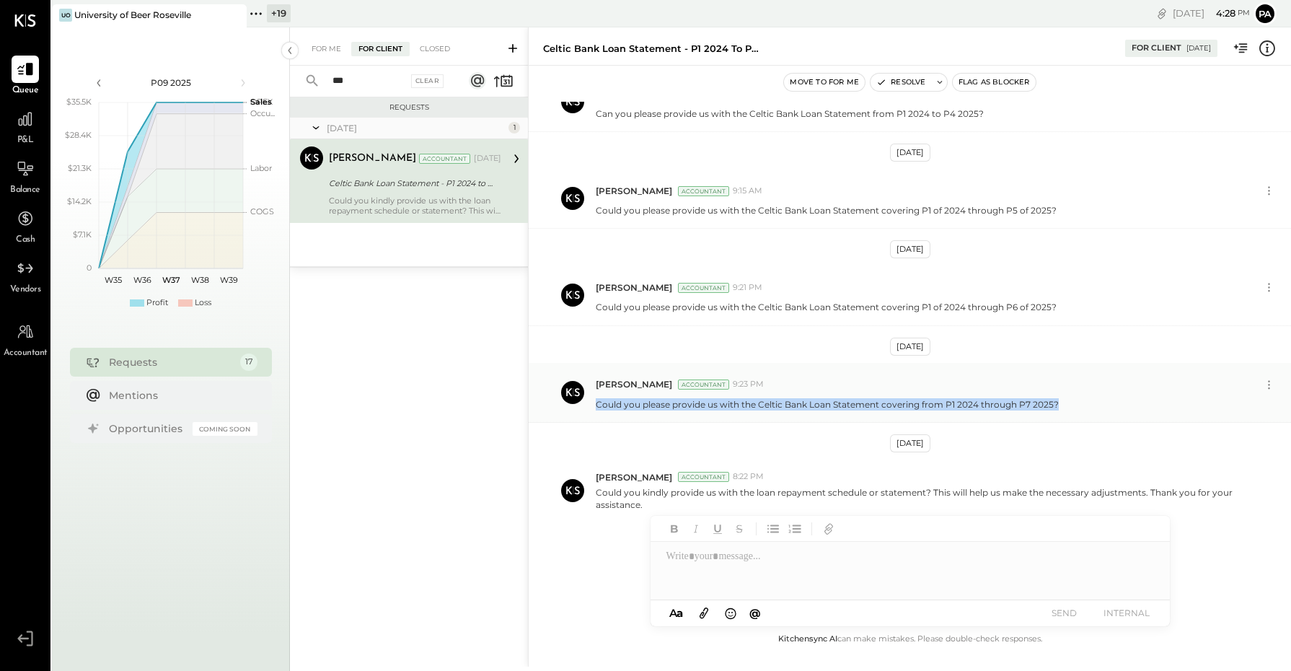
drag, startPoint x: 595, startPoint y: 408, endPoint x: 1069, endPoint y: 413, distance: 473.9
click at [1069, 413] on div "[PERSON_NAME] Accountant 9:23 PM Could you please provide us with the Celtic Ba…" at bounding box center [910, 393] width 762 height 60
copy p "Could you please provide us with the Celtic Bank Loan Statement covering from P…"
click at [761, 564] on div at bounding box center [910, 571] width 519 height 58
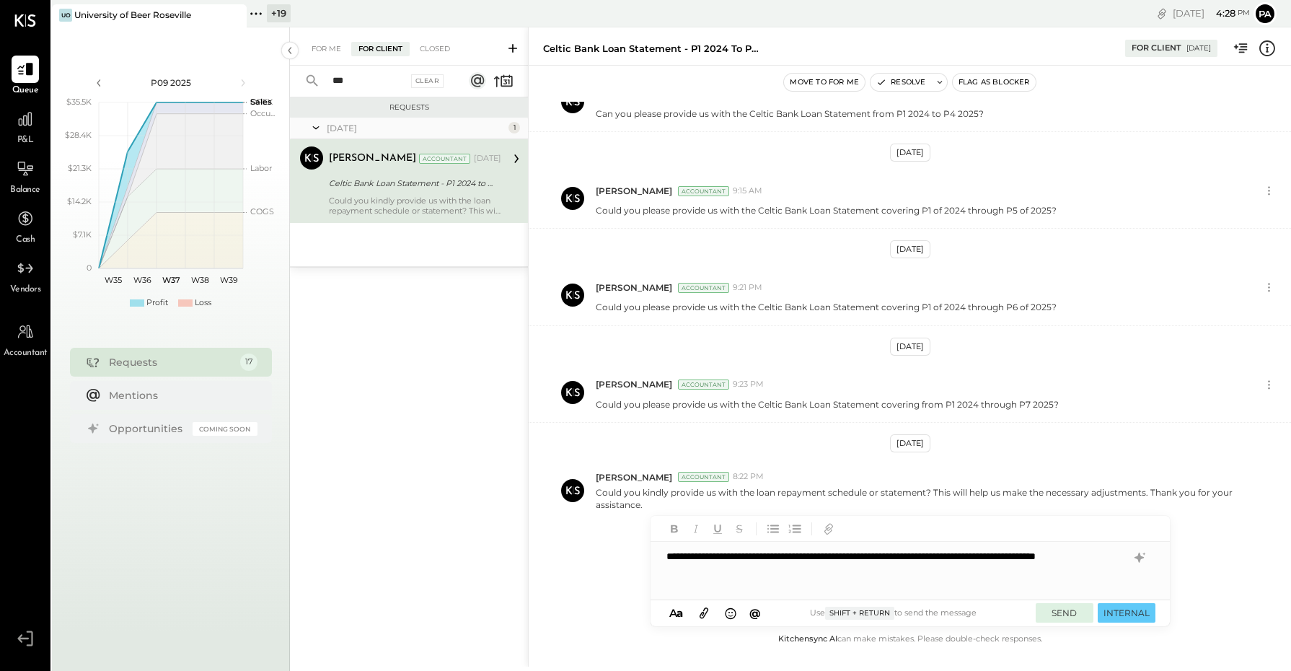
click at [1065, 607] on button "SEND" at bounding box center [1065, 612] width 58 height 19
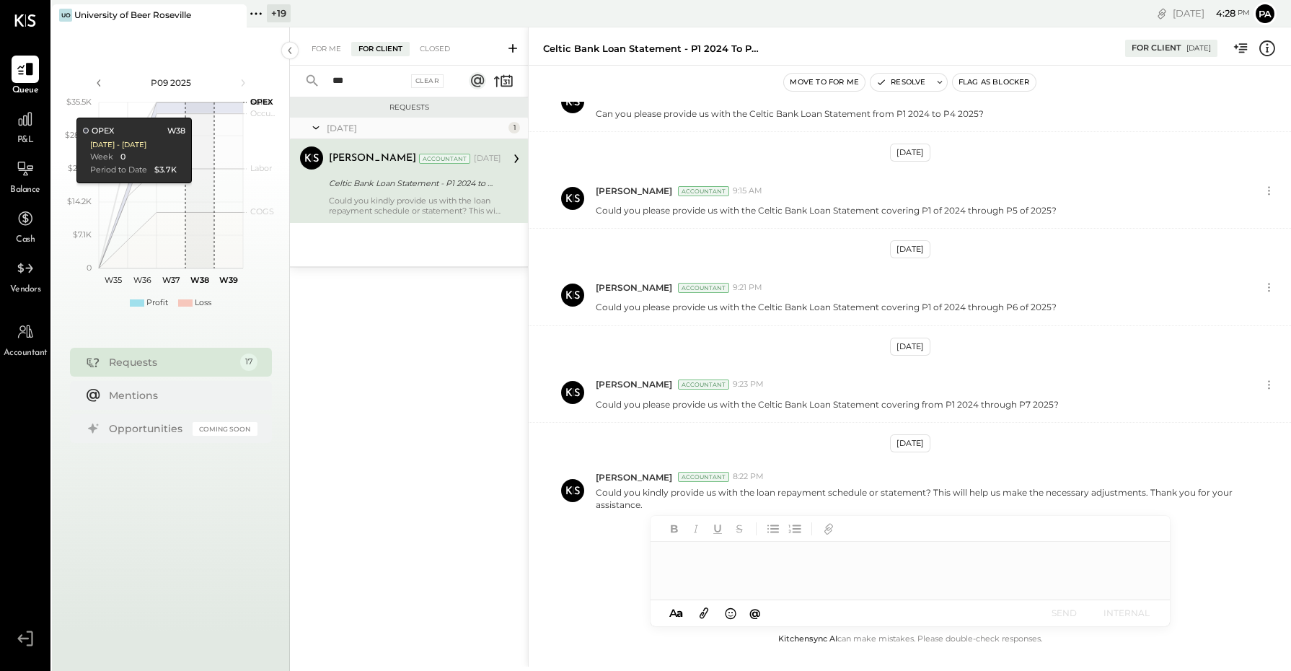
scroll to position [264, 0]
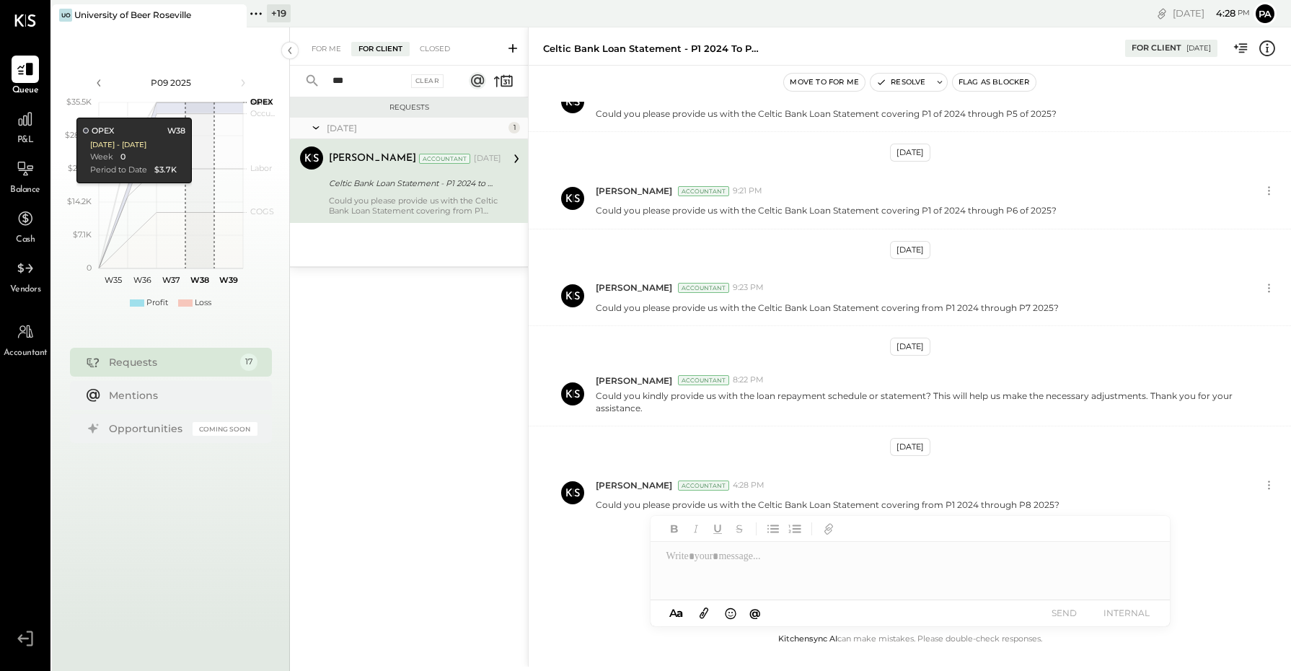
drag, startPoint x: 369, startPoint y: 79, endPoint x: 291, endPoint y: 78, distance: 77.9
click at [291, 80] on div "*** Clear" at bounding box center [379, 81] width 179 height 31
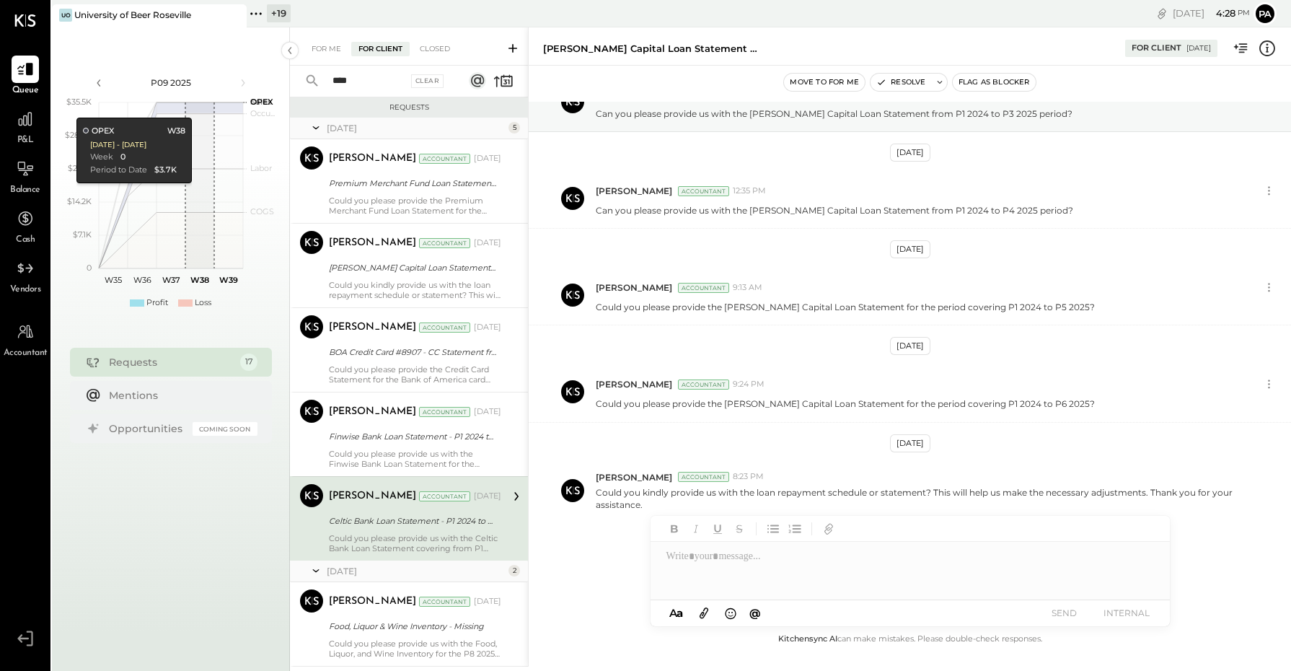
scroll to position [66, 0]
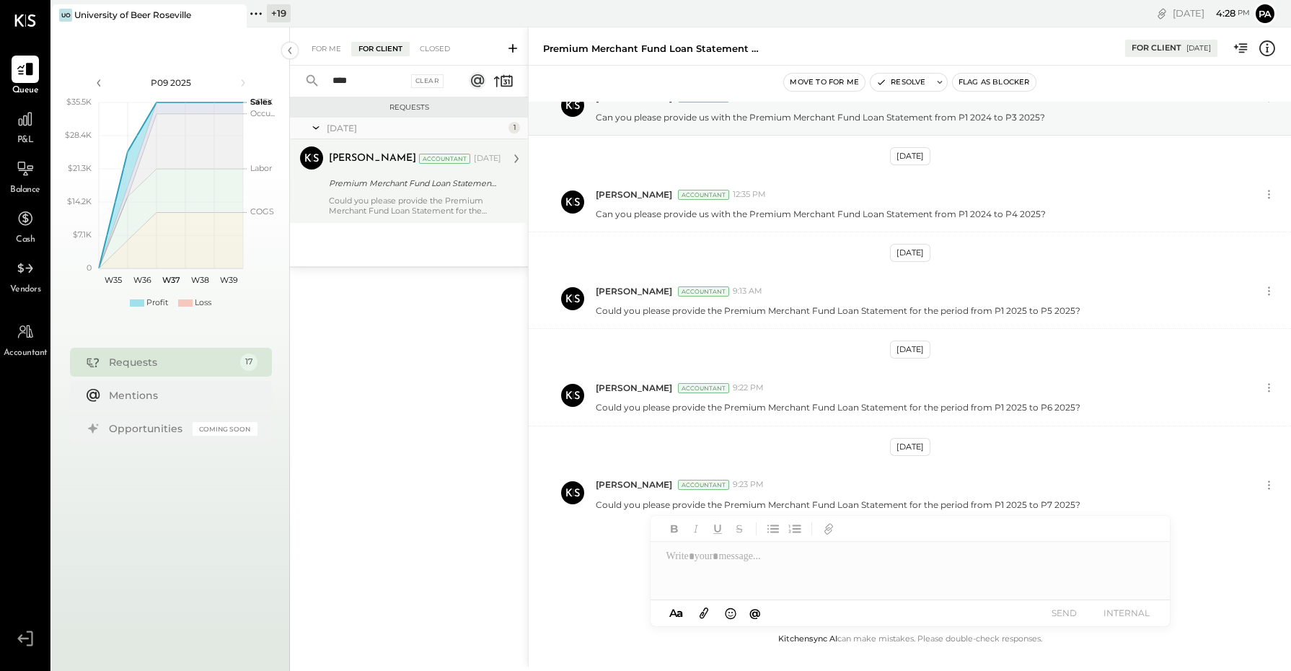
click at [390, 185] on div "Premium Merchant Fund Loan Statement - P1 2024 to P3 2025" at bounding box center [413, 183] width 168 height 14
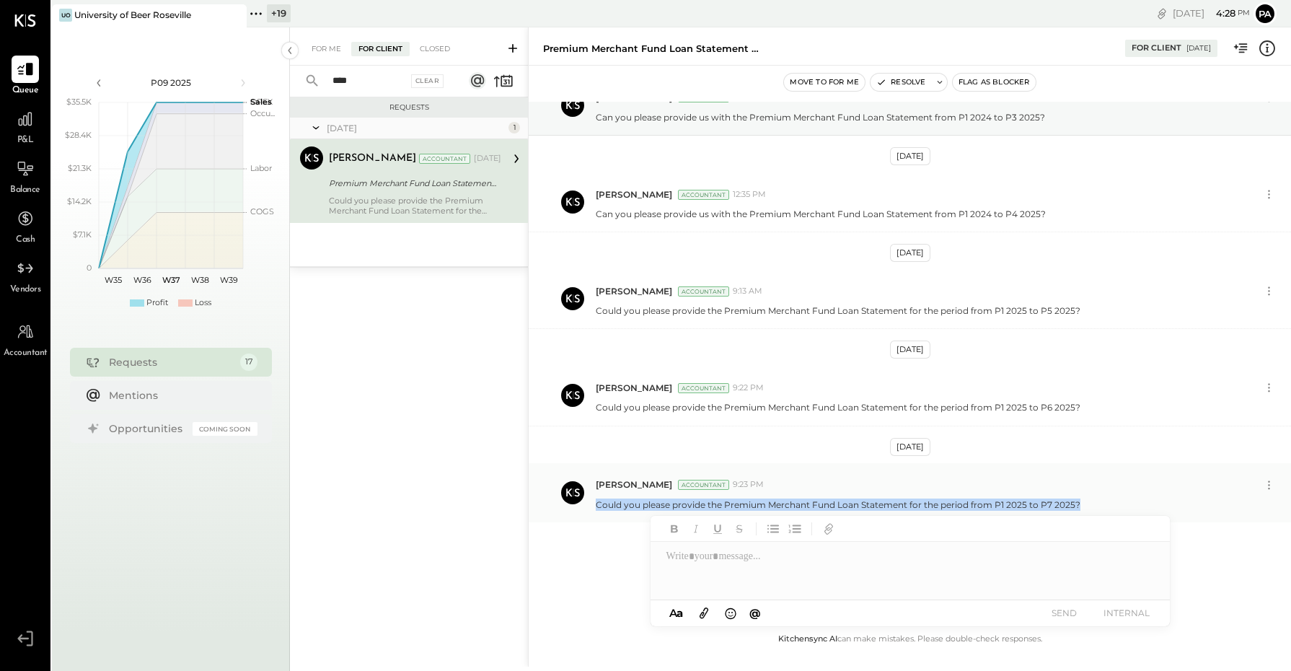
drag, startPoint x: 595, startPoint y: 506, endPoint x: 1158, endPoint y: 514, distance: 562.7
click at [1158, 514] on div "[PERSON_NAME] Accountant 9:23 PM Could you please provide the Premium Merchant …" at bounding box center [910, 492] width 762 height 59
copy p "Could you please provide the Premium Merchant Fund Loan Statement for the perio…"
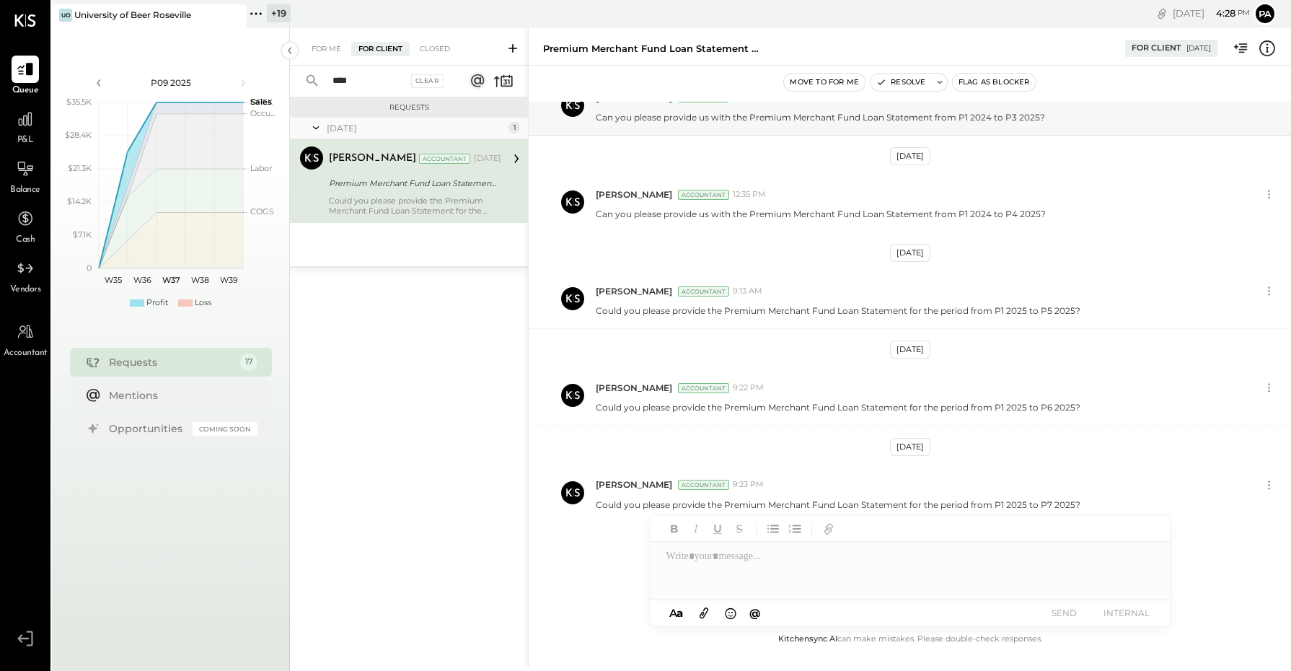
click at [752, 557] on div at bounding box center [910, 571] width 519 height 58
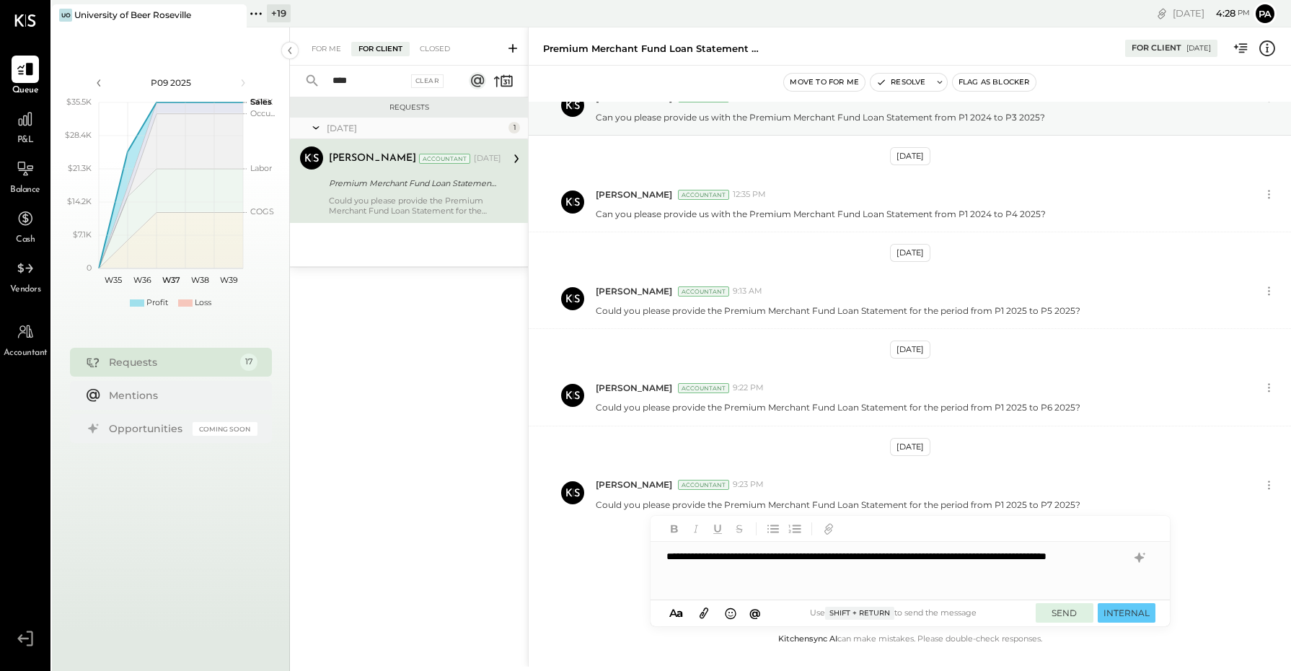
click at [1066, 615] on button "SEND" at bounding box center [1065, 612] width 58 height 19
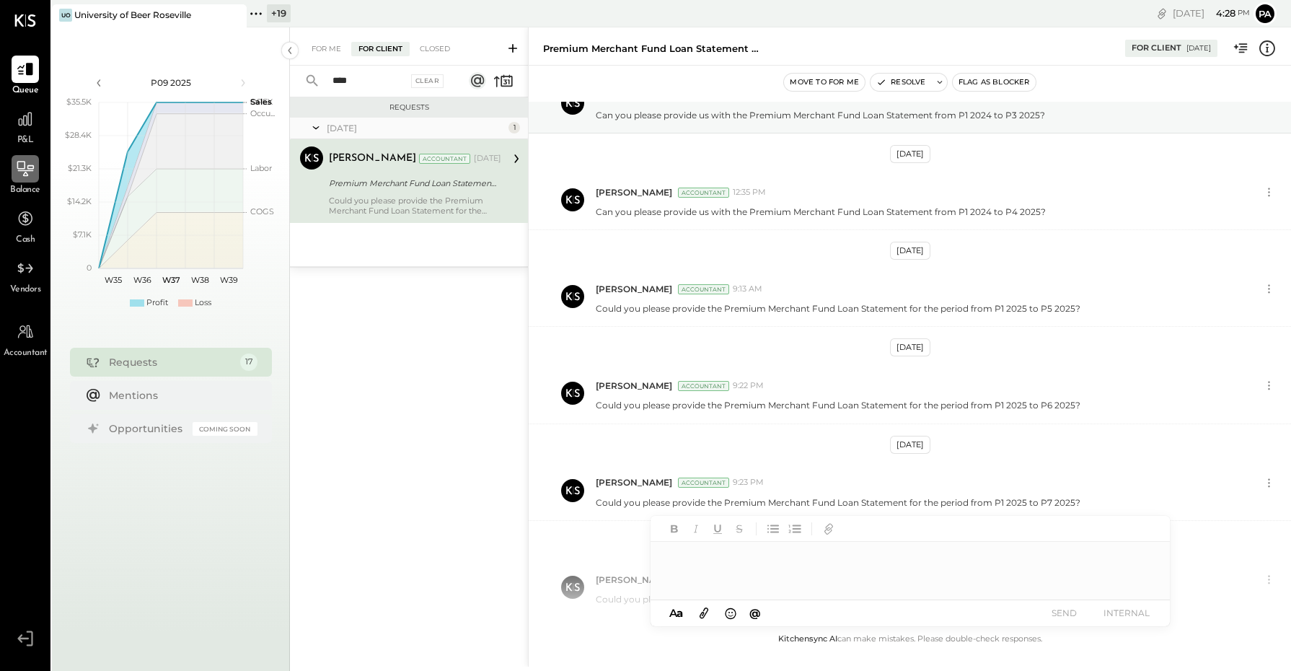
scroll to position [163, 0]
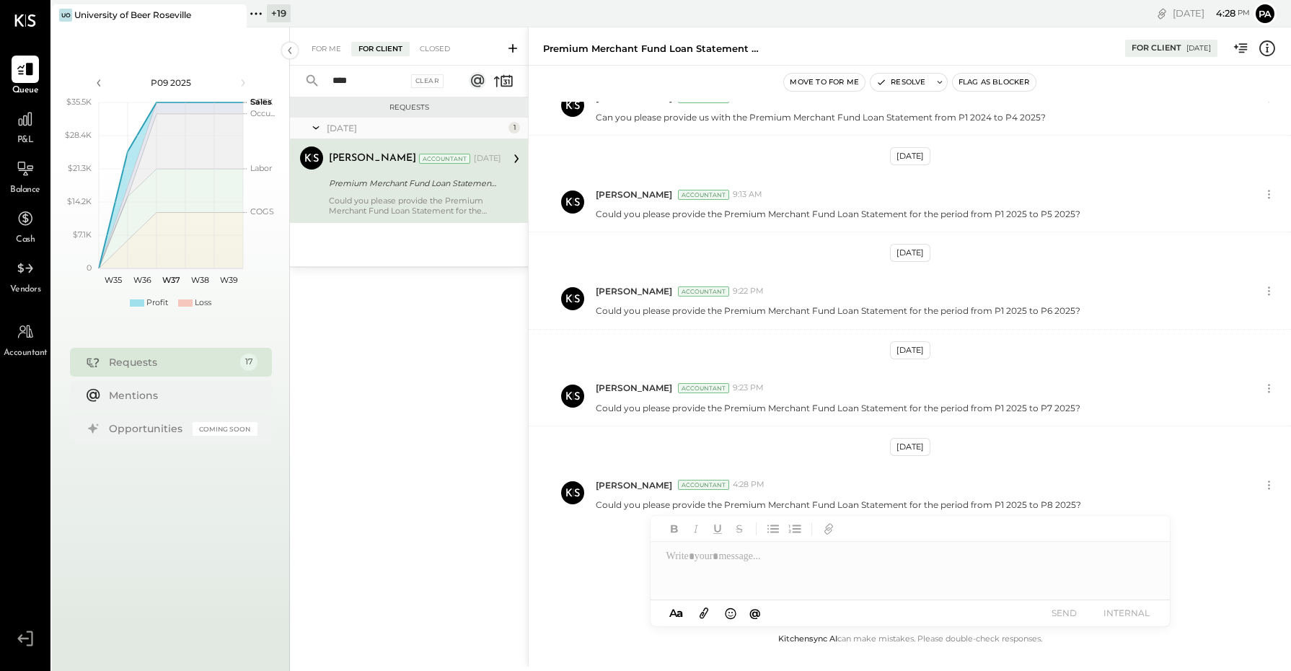
drag, startPoint x: 362, startPoint y: 83, endPoint x: 278, endPoint y: 79, distance: 84.5
click at [278, 80] on div "P09 2025 polygon, polyline { transition: fill-opacity 0.1s, stroke-opacity 0.1s…" at bounding box center [671, 362] width 1239 height 671
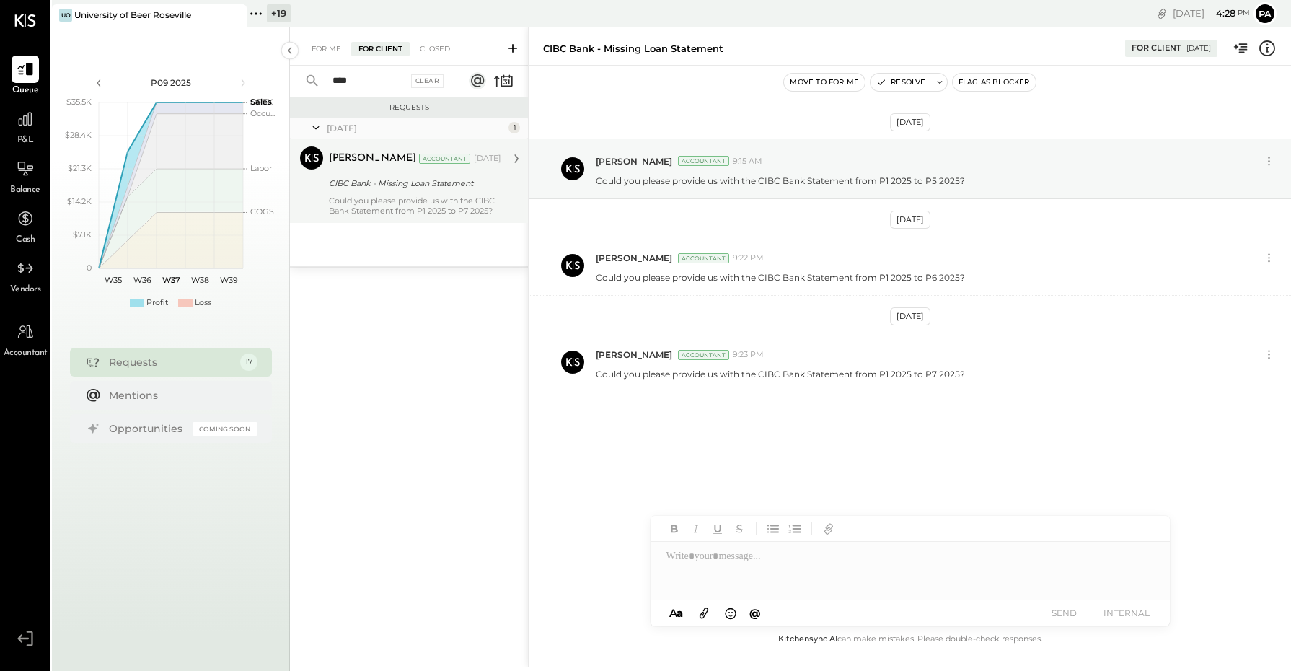
click at [384, 179] on div "CIBC Bank - Missing Loan Statement" at bounding box center [413, 183] width 168 height 14
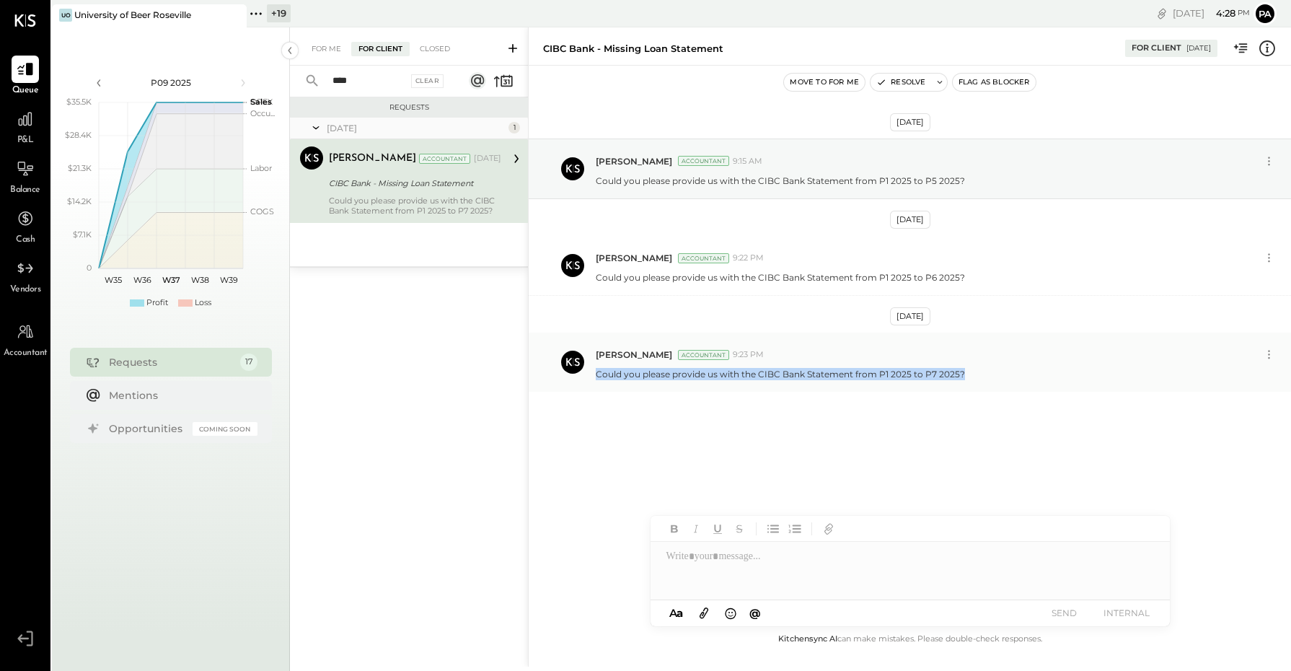
drag, startPoint x: 596, startPoint y: 376, endPoint x: 972, endPoint y: 387, distance: 376.7
click at [972, 387] on div "[PERSON_NAME] Accountant 9:23 PM Could you please provide us with the CIBC Bank…" at bounding box center [910, 362] width 762 height 59
copy p "Could you please provide us with the CIBC Bank Statement from P1 2025 to P7 202…"
click at [723, 565] on div at bounding box center [910, 571] width 519 height 58
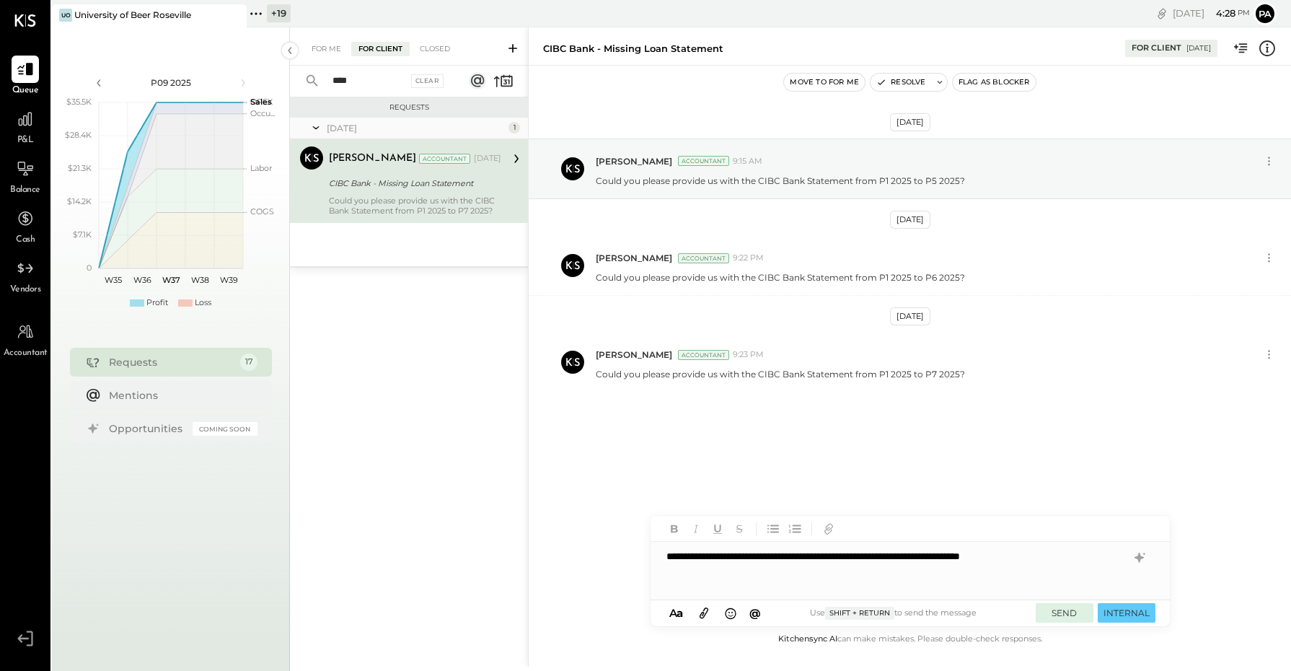
click at [1079, 613] on button "SEND" at bounding box center [1065, 612] width 58 height 19
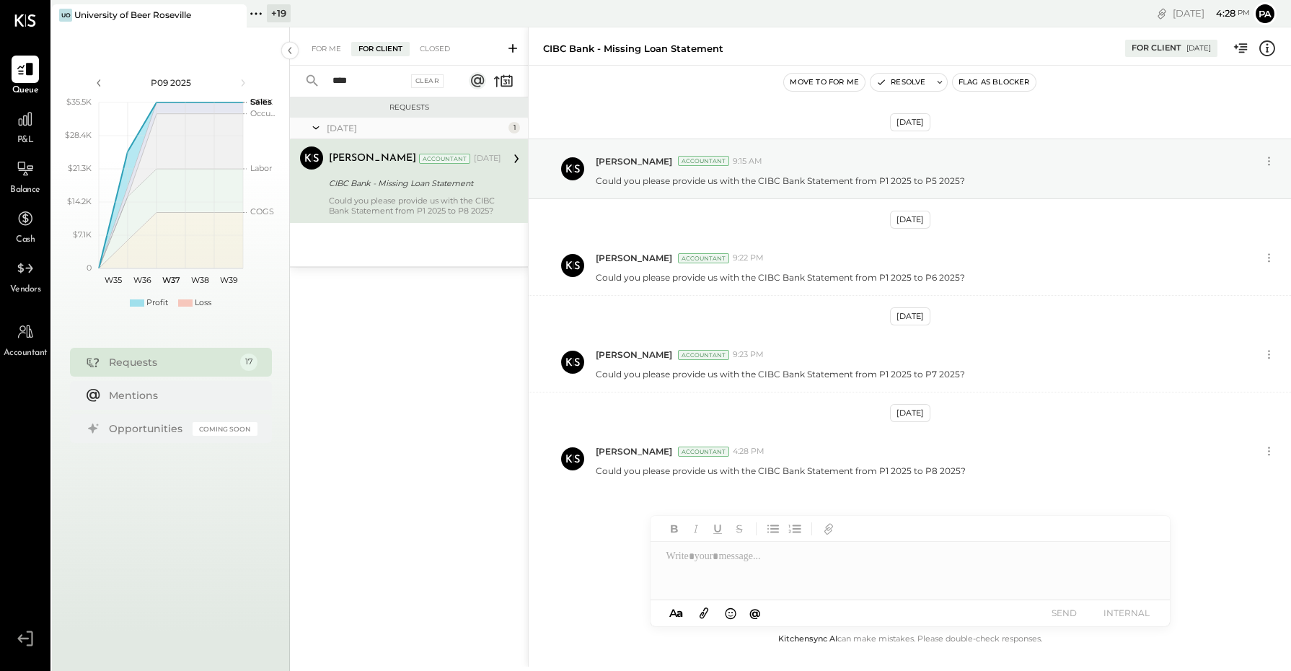
drag, startPoint x: 363, startPoint y: 82, endPoint x: 291, endPoint y: 81, distance: 72.1
click at [291, 83] on div "**** Clear" at bounding box center [379, 81] width 179 height 31
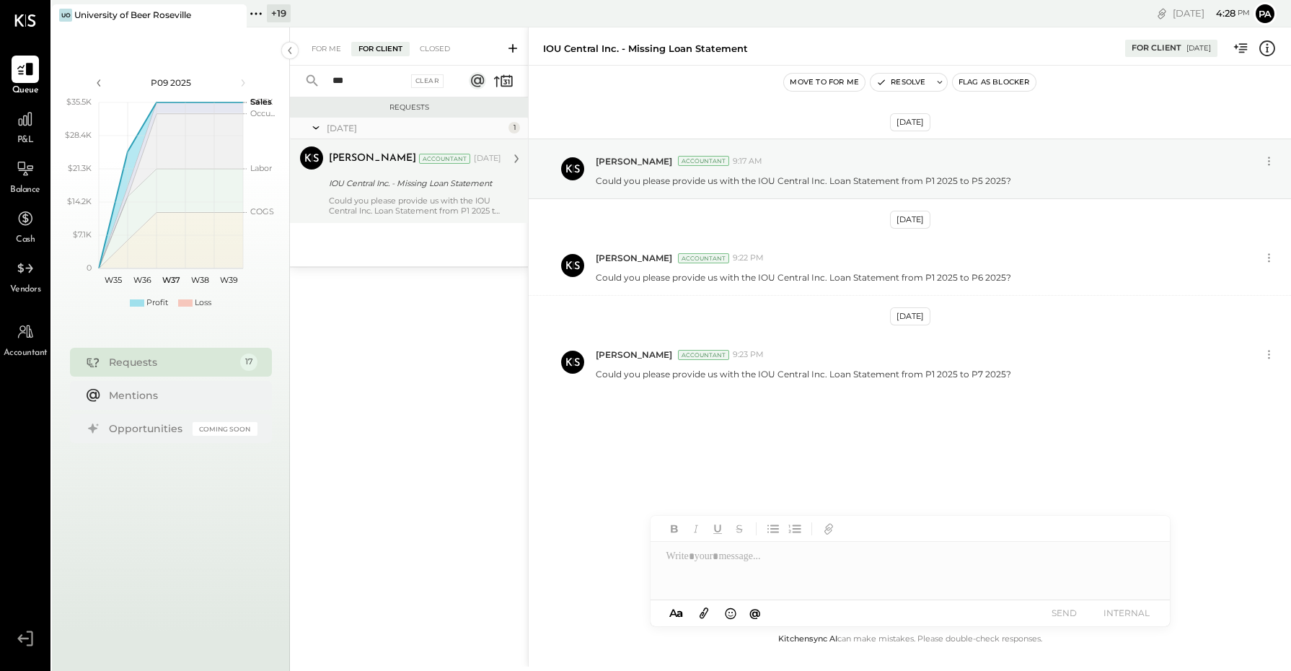
type input "***"
click at [357, 206] on div "Could you please provide us with the IOU Central Inc. Loan Statement from P1 20…" at bounding box center [415, 205] width 172 height 20
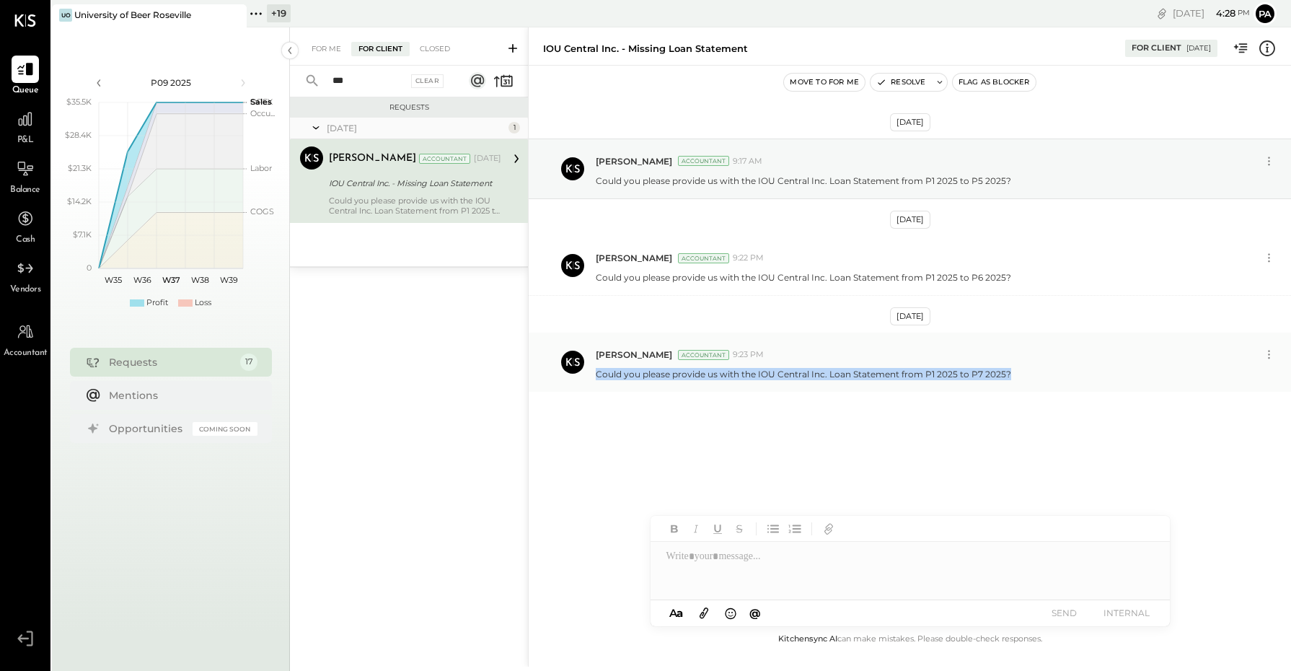
drag, startPoint x: 609, startPoint y: 377, endPoint x: 1057, endPoint y: 383, distance: 447.3
click at [1057, 383] on div "[PERSON_NAME] Accountant 9:23 PM Could you please provide us with the IOU Centr…" at bounding box center [910, 362] width 762 height 59
copy p "Could you please provide us with the IOU Central Inc. Loan Statement from P1 20…"
click at [683, 573] on div at bounding box center [910, 571] width 519 height 58
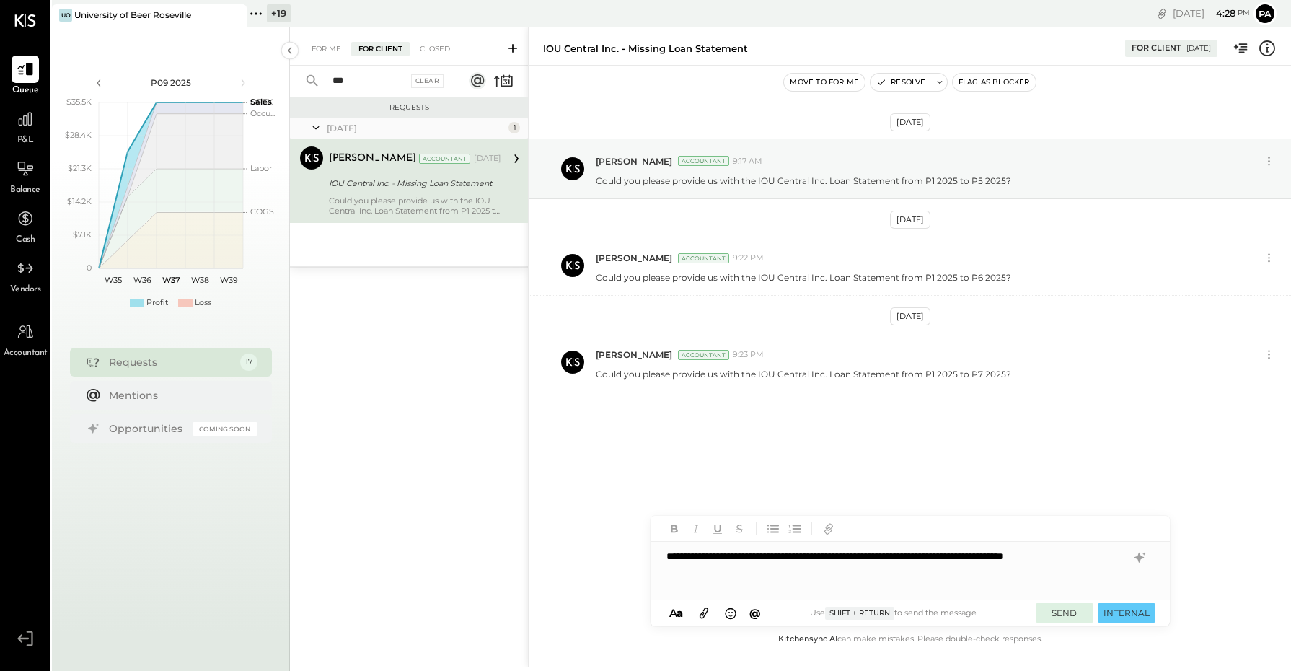
click at [1072, 613] on button "SEND" at bounding box center [1065, 612] width 58 height 19
